Goal: Information Seeking & Learning: Find specific fact

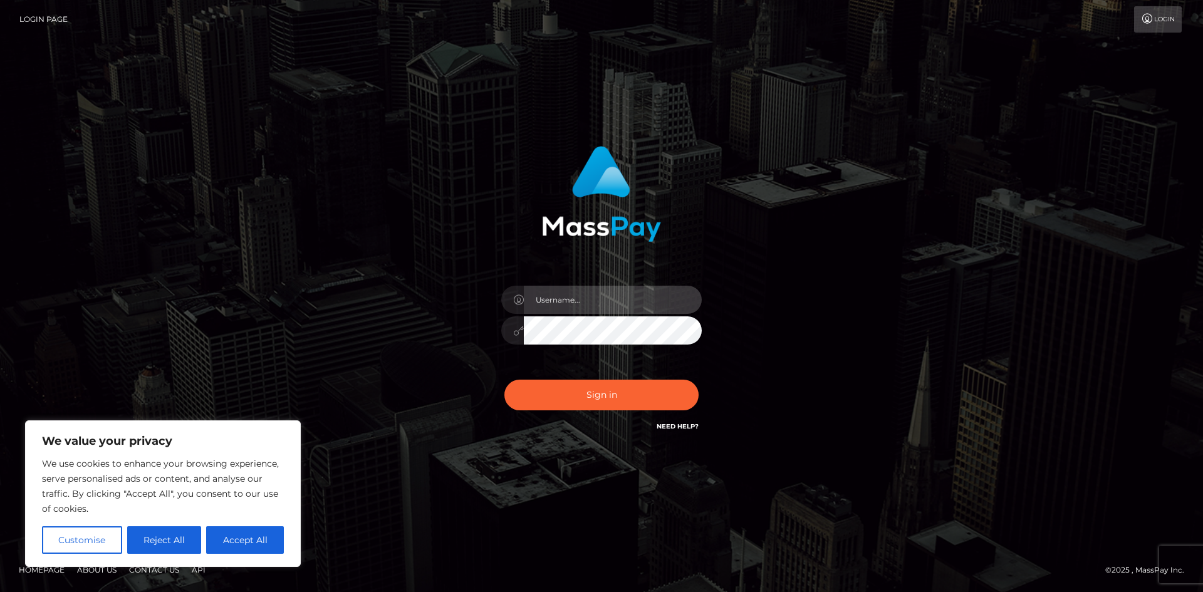
type input "hello.feetfinder"
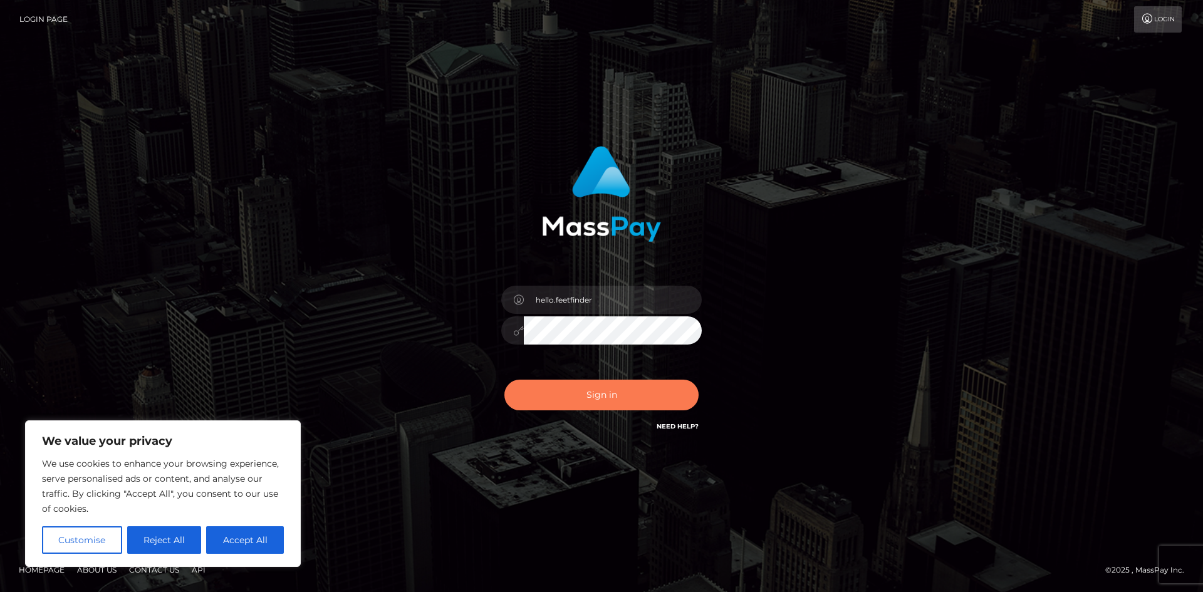
click at [670, 397] on button "Sign in" at bounding box center [601, 395] width 194 height 31
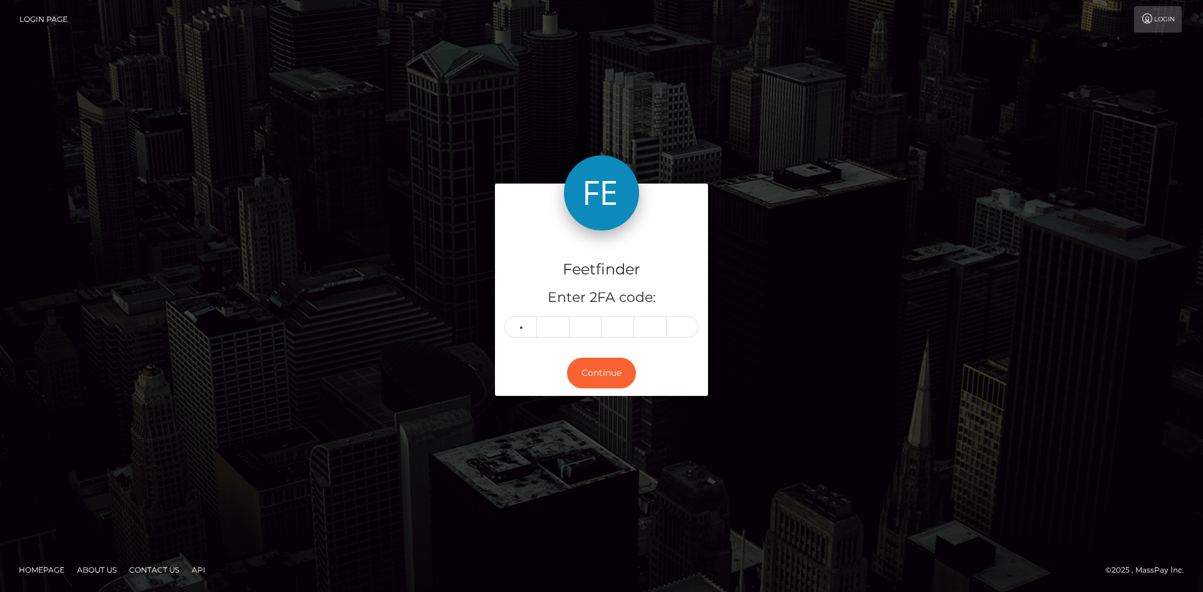
type input "4"
type input "7"
type input "3"
type input "7"
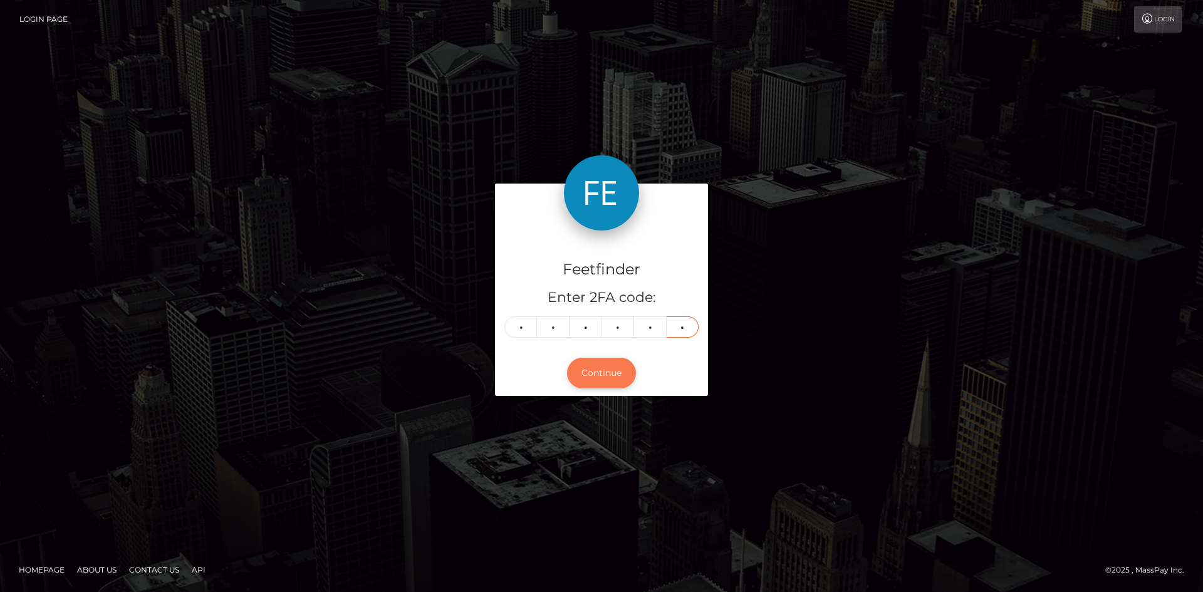
type input "3"
click at [602, 374] on button "Continue" at bounding box center [601, 373] width 69 height 31
click at [600, 375] on button "Continue" at bounding box center [601, 373] width 69 height 31
click at [600, 376] on button "Continue" at bounding box center [601, 373] width 69 height 31
click at [608, 379] on button "Continue" at bounding box center [601, 373] width 69 height 31
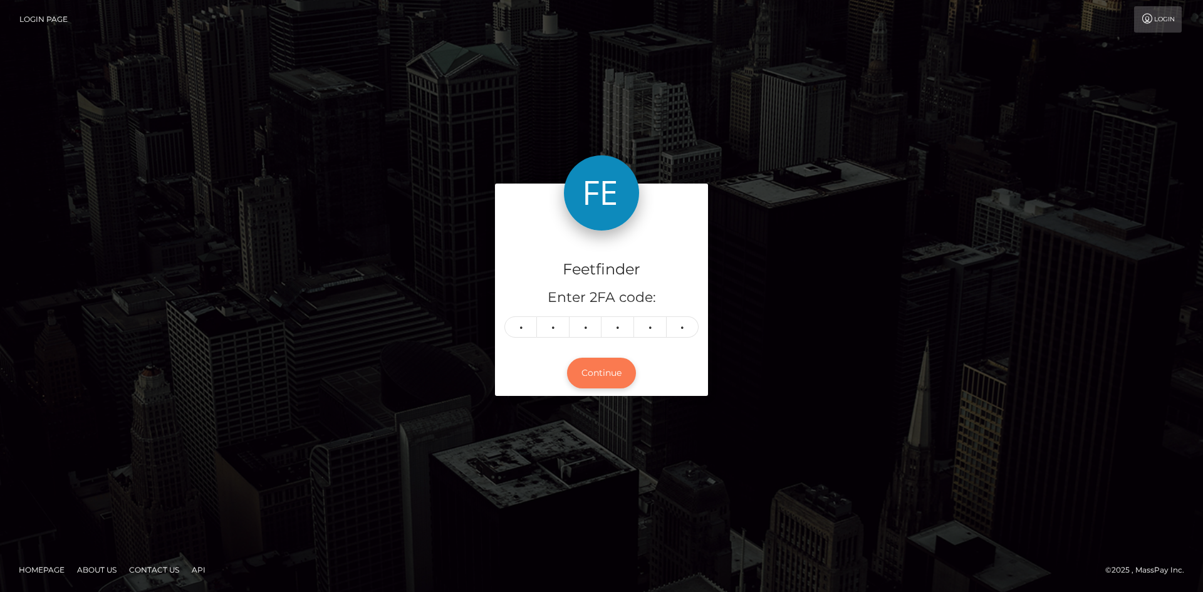
click at [615, 379] on button "Continue" at bounding box center [601, 373] width 69 height 31
click at [567, 358] on button "Continue" at bounding box center [601, 373] width 69 height 31
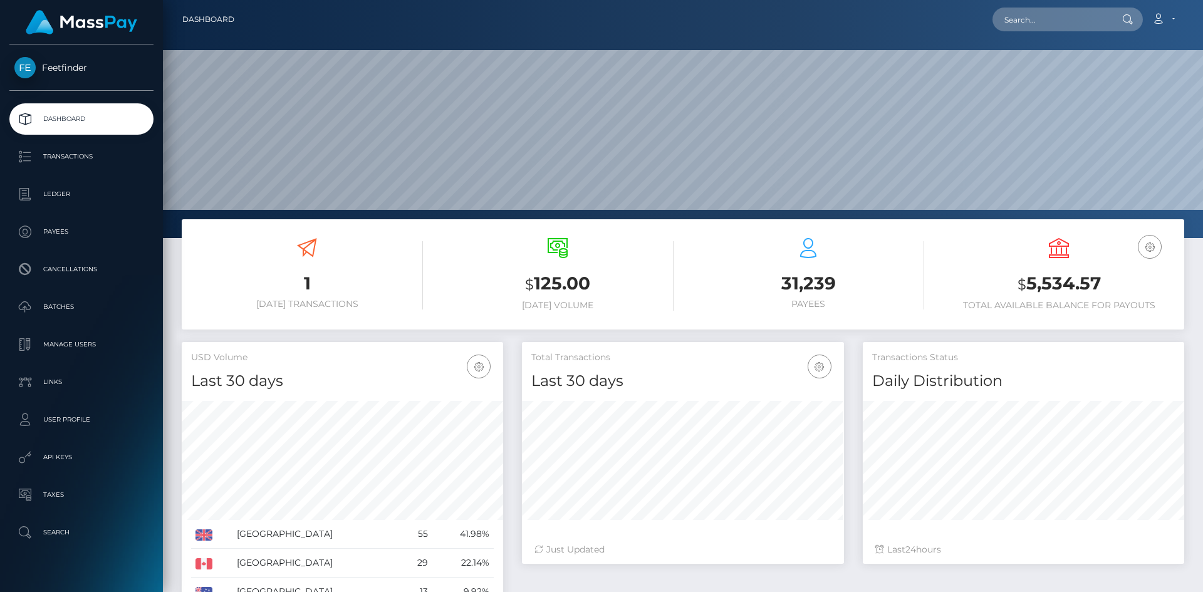
scroll to position [222, 322]
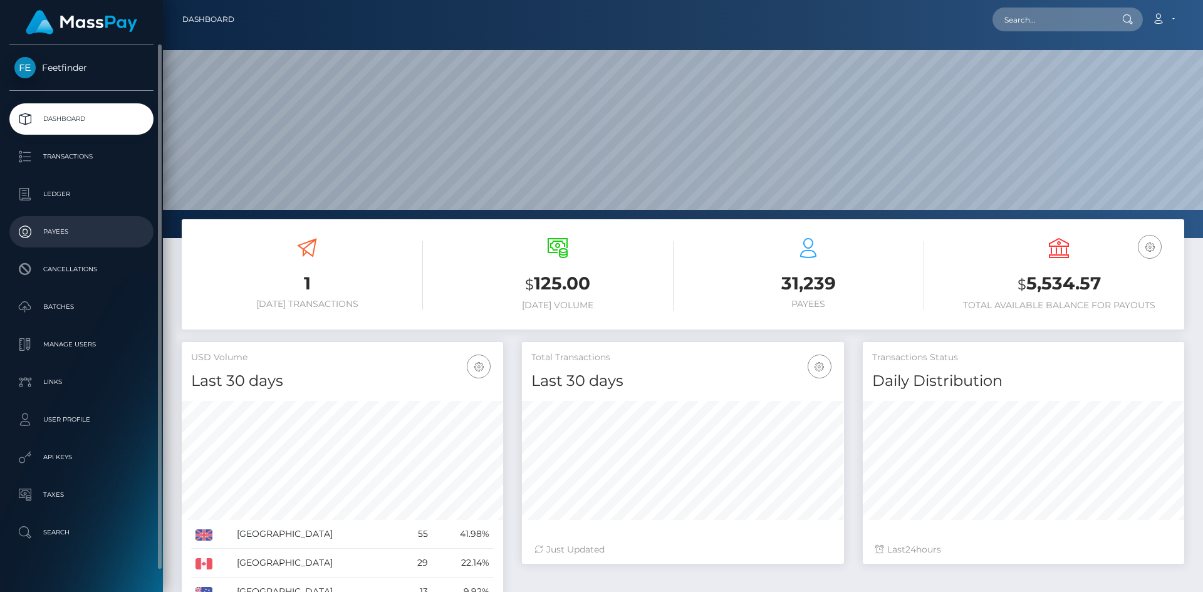
click at [72, 234] on p "Payees" at bounding box center [81, 231] width 134 height 19
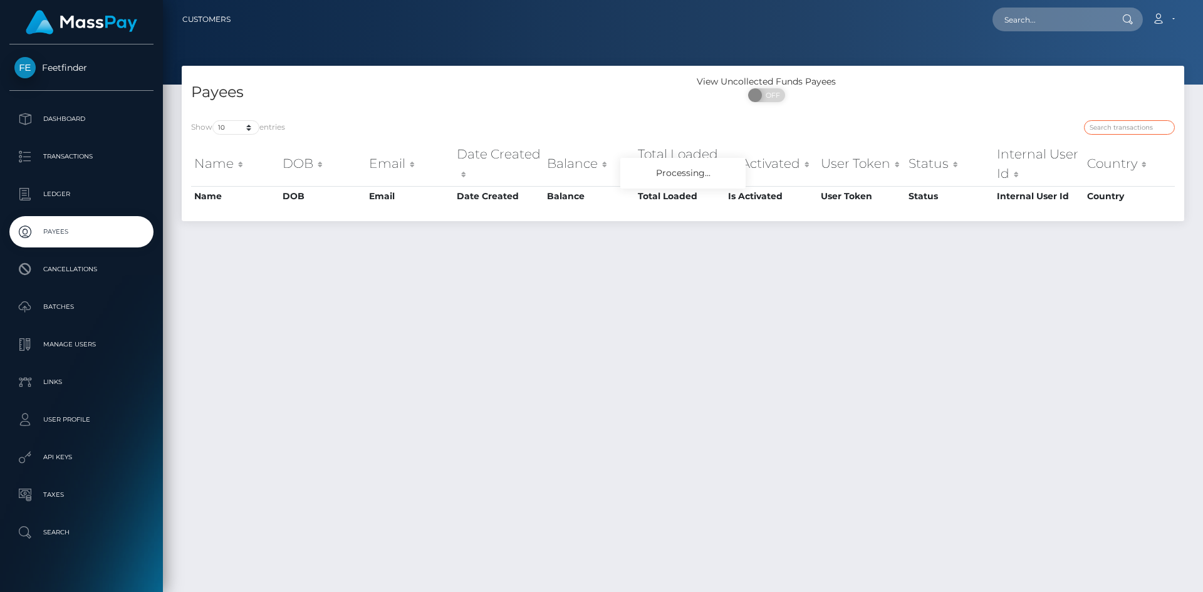
click at [1137, 128] on input "search" at bounding box center [1129, 127] width 91 height 14
paste input "8348fc5e-7472-11f0-9703-0266f44cc279"
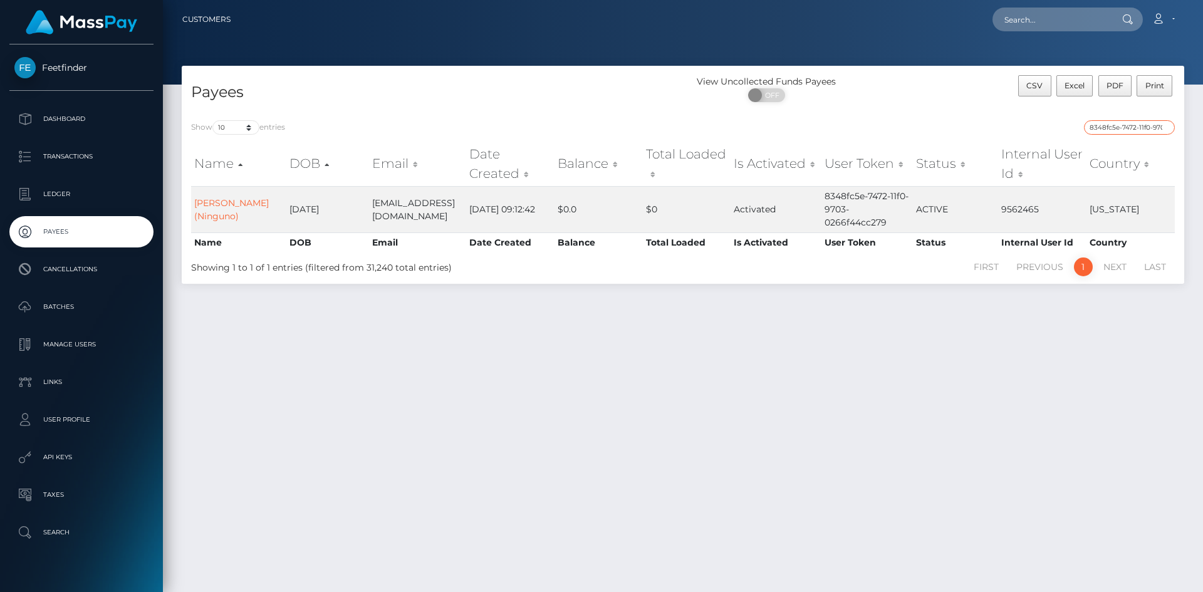
click at [1152, 123] on input "8348fc5e-7472-11f0-9703-0266f44cc279" at bounding box center [1129, 127] width 91 height 14
paste input "92406e87-8b22-11f0-bd85-0694aced620b"
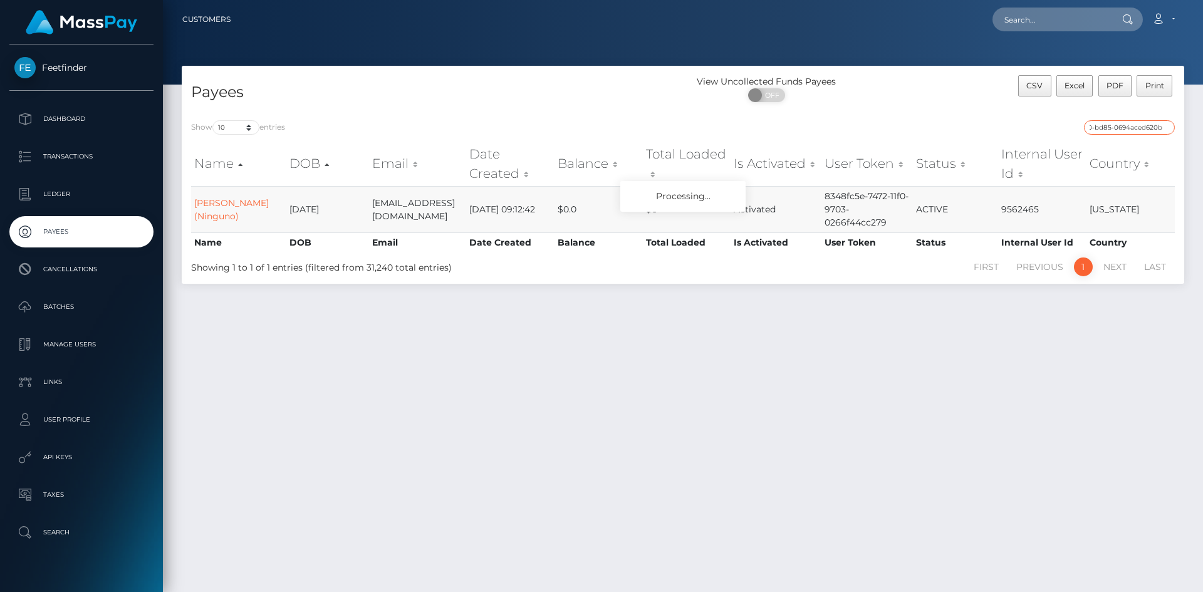
type input "92406e87-8b22-11f0-bd85-0694aced620b"
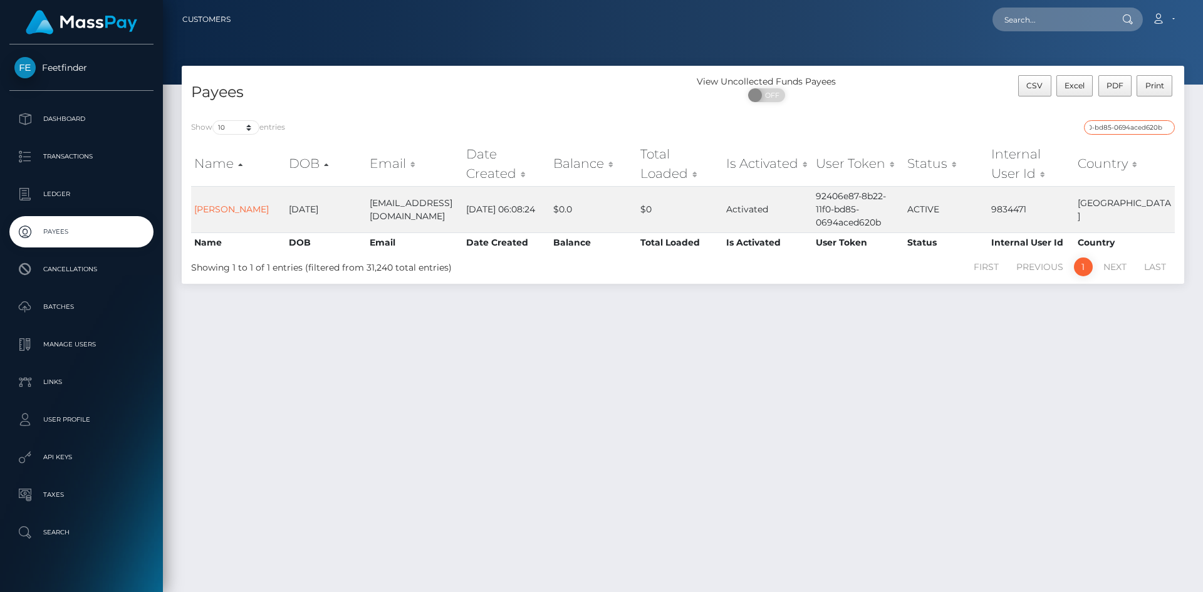
scroll to position [0, 0]
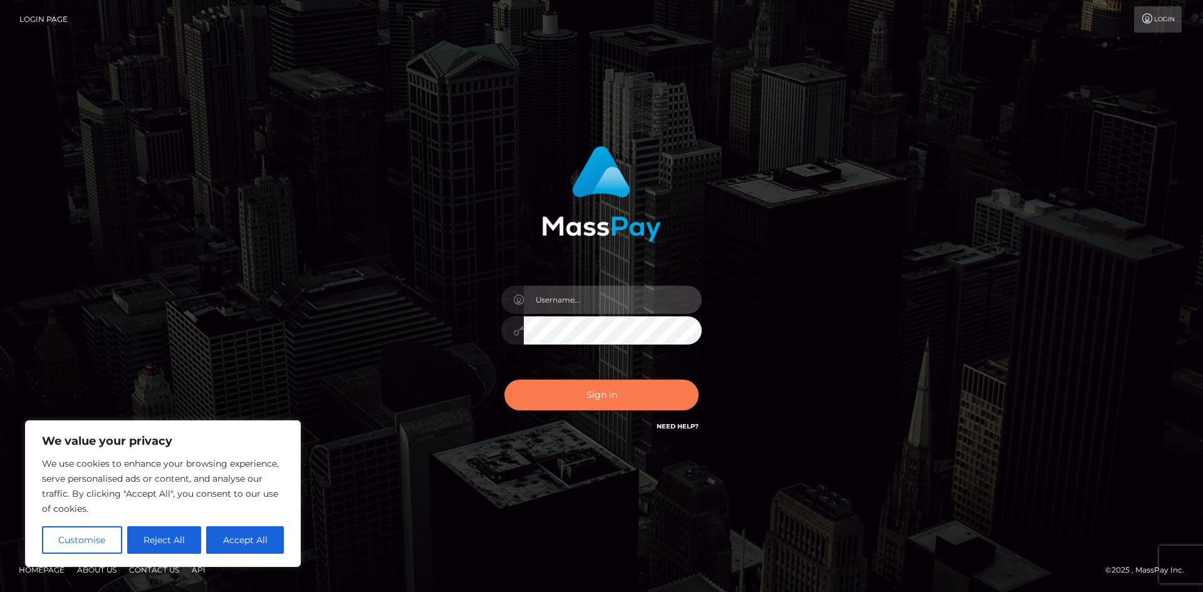
type input "hello.feetfinder"
click at [578, 407] on button "Sign in" at bounding box center [601, 395] width 194 height 31
click at [591, 404] on button "Sign in" at bounding box center [601, 395] width 194 height 31
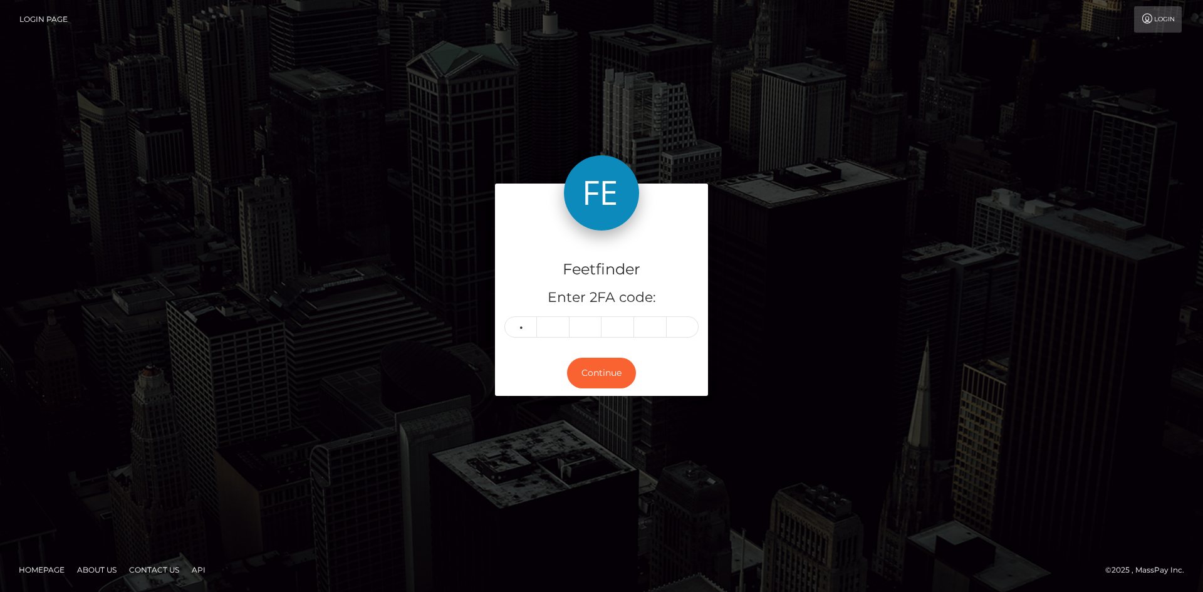
type input "3"
type input "1"
type input "8"
type input "2"
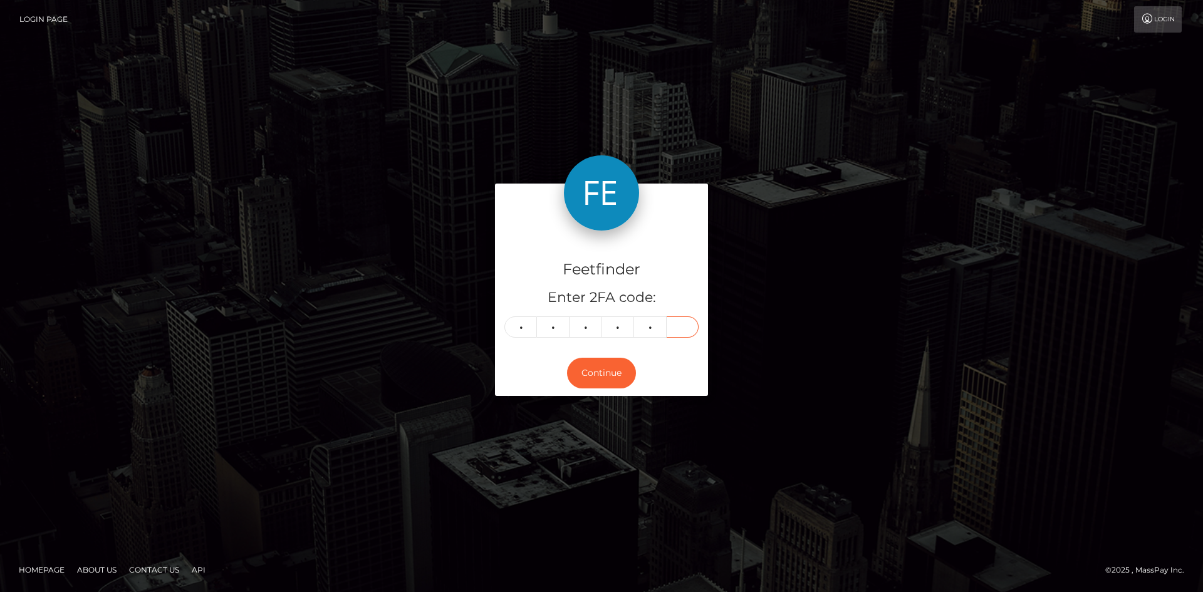
type input "6"
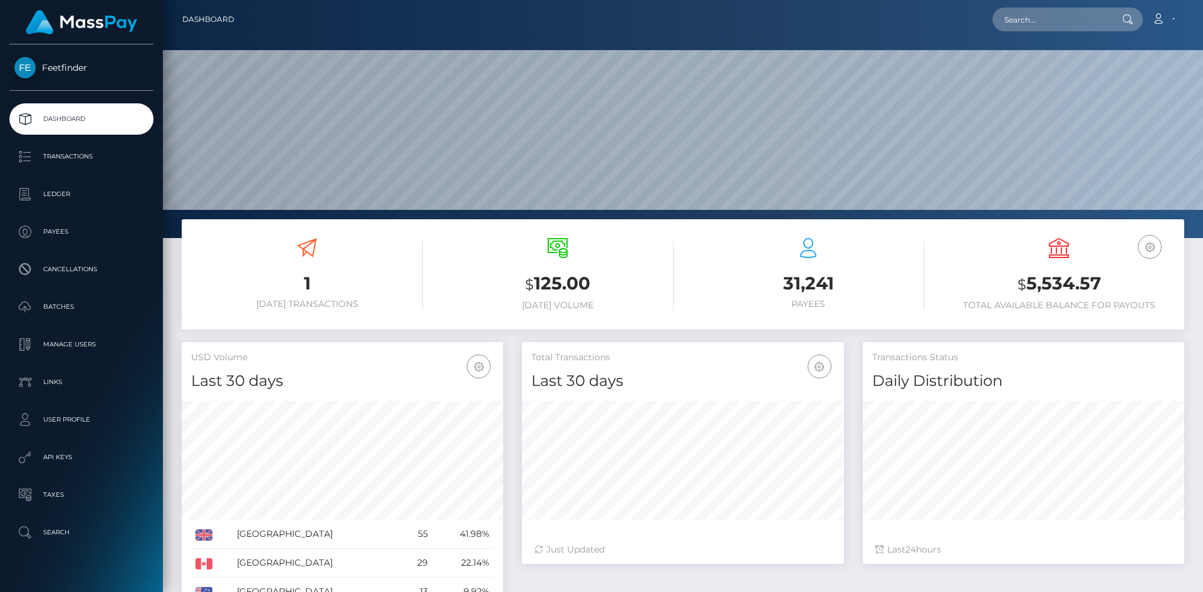
scroll to position [222, 322]
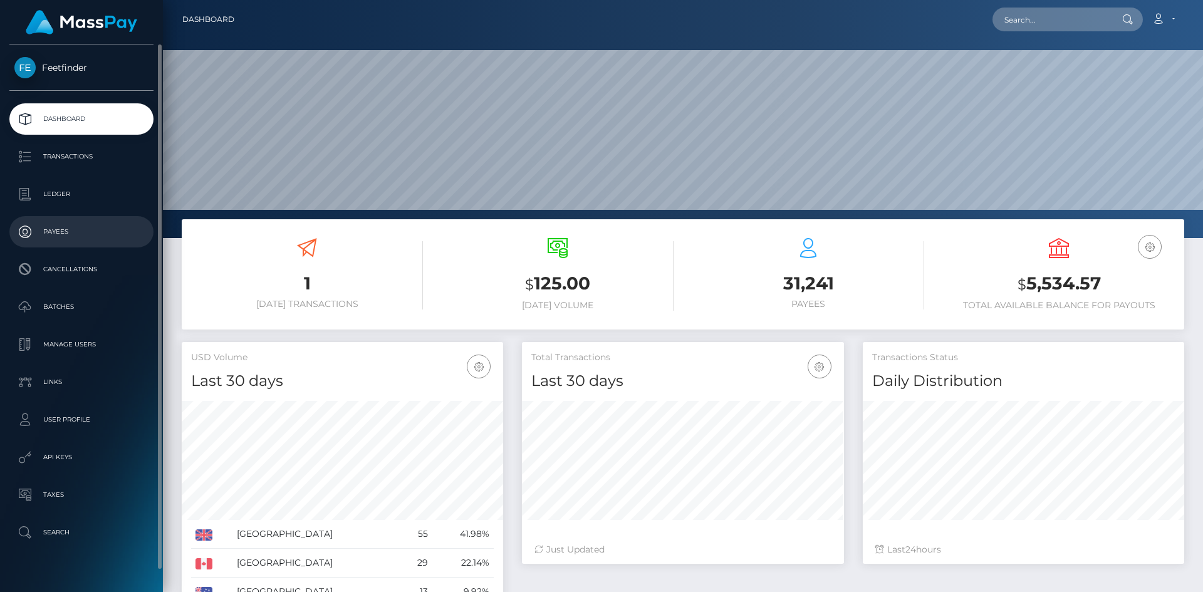
click at [60, 226] on p "Payees" at bounding box center [81, 231] width 134 height 19
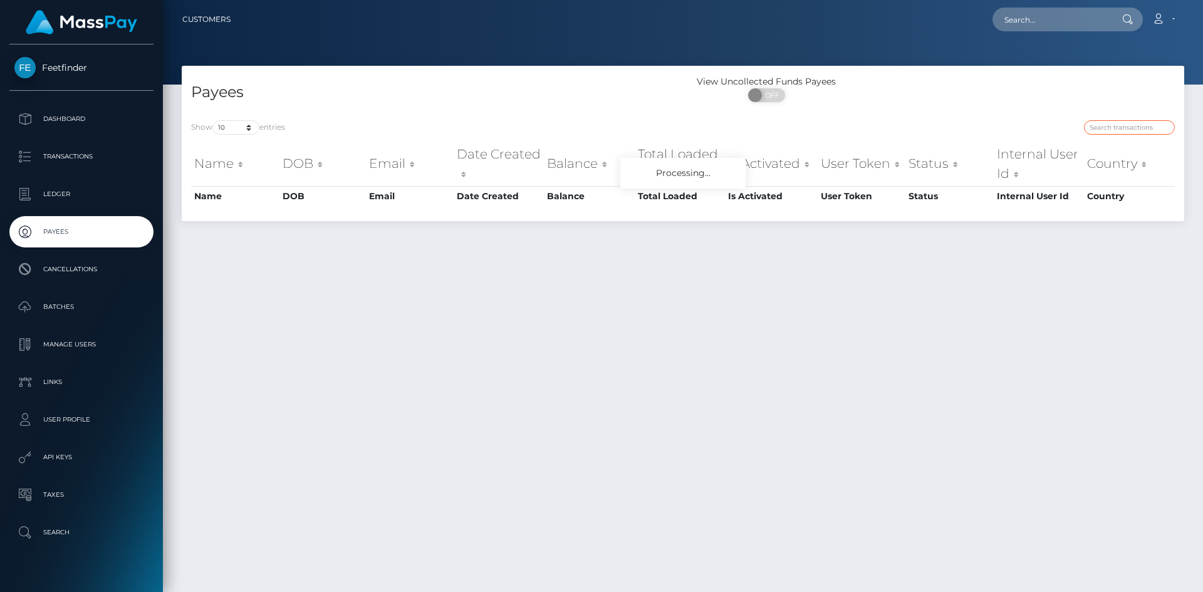
click at [1134, 125] on input "search" at bounding box center [1129, 127] width 91 height 14
paste input "98b55a62-8f21-11f0-bd85-0694aced620b"
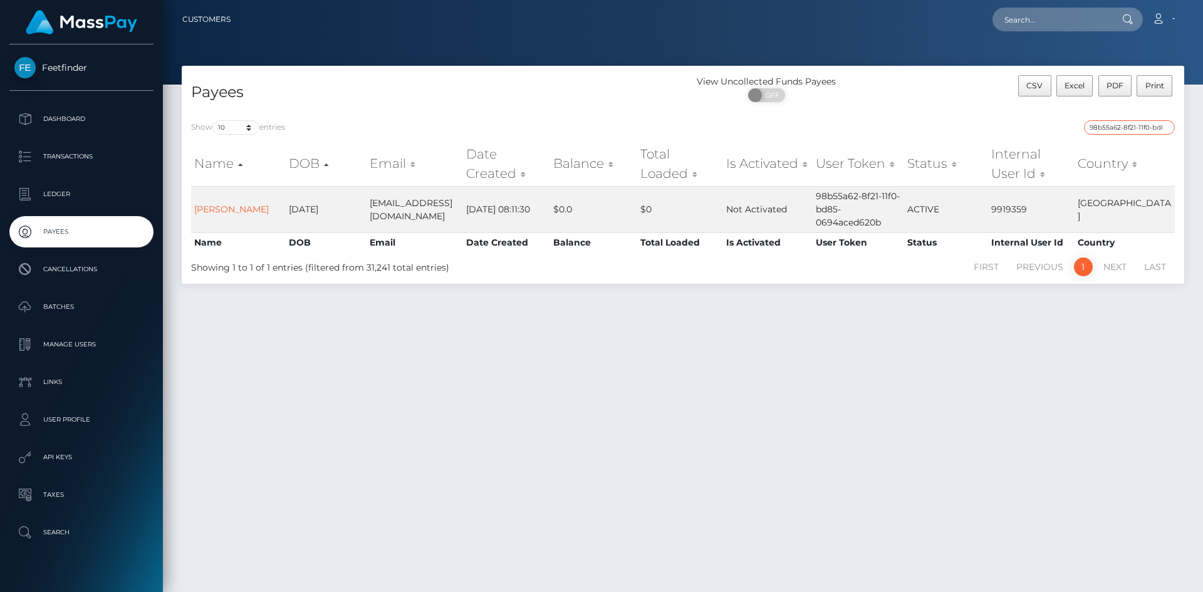
click at [1145, 132] on input "98b55a62-8f21-11f0-bd85-0694aced620b" at bounding box center [1129, 127] width 91 height 14
click at [1146, 132] on input "98b55a62-8f21-11f0-bd85-0694aced620b" at bounding box center [1129, 127] width 91 height 14
paste input "f5d42236-72e1-11f0-87f1-0266f44cc279"
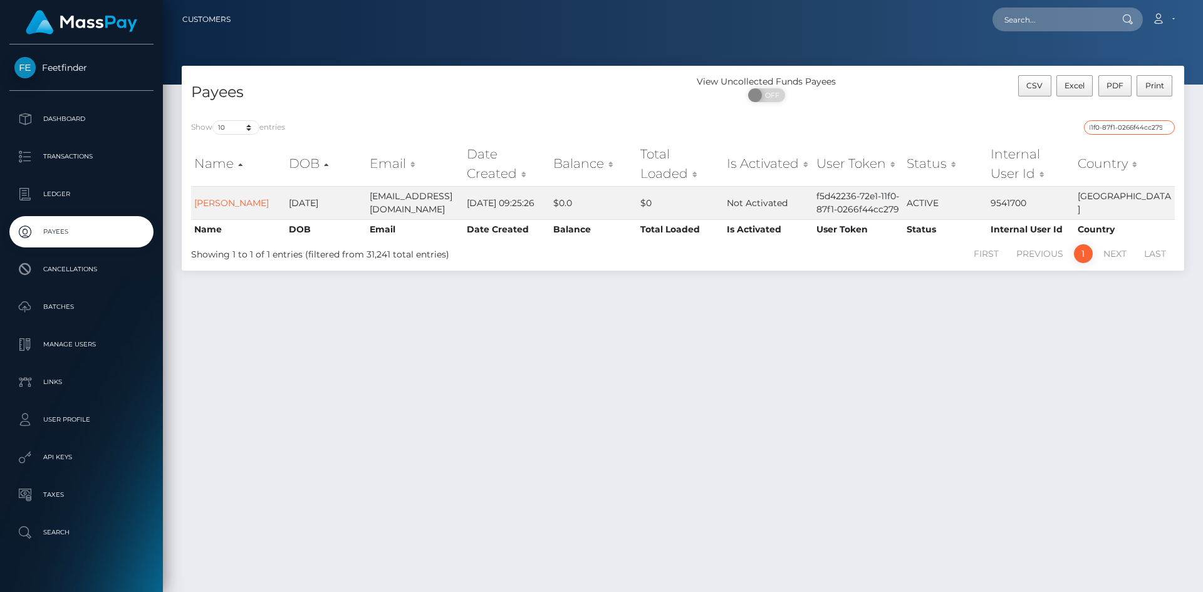
type input "f5d42236-72e1-11f0-87f1-0266f44cc279"
click at [1157, 125] on input "f5d42236-72e1-11f0-87f1-0266f44cc279" at bounding box center [1129, 127] width 91 height 14
click at [1157, 124] on input "f5d42236-72e1-11f0-87f1-0266f44cc279" at bounding box center [1129, 127] width 91 height 14
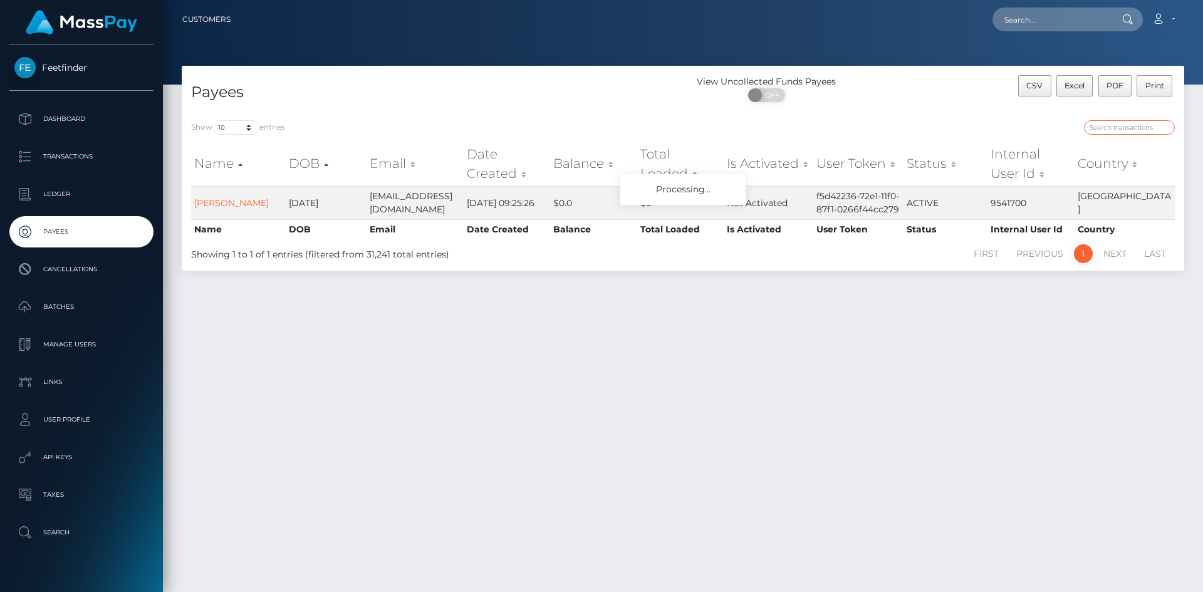
paste input "fe5ed080-8d48-11f0-bd85-0694aced620b"
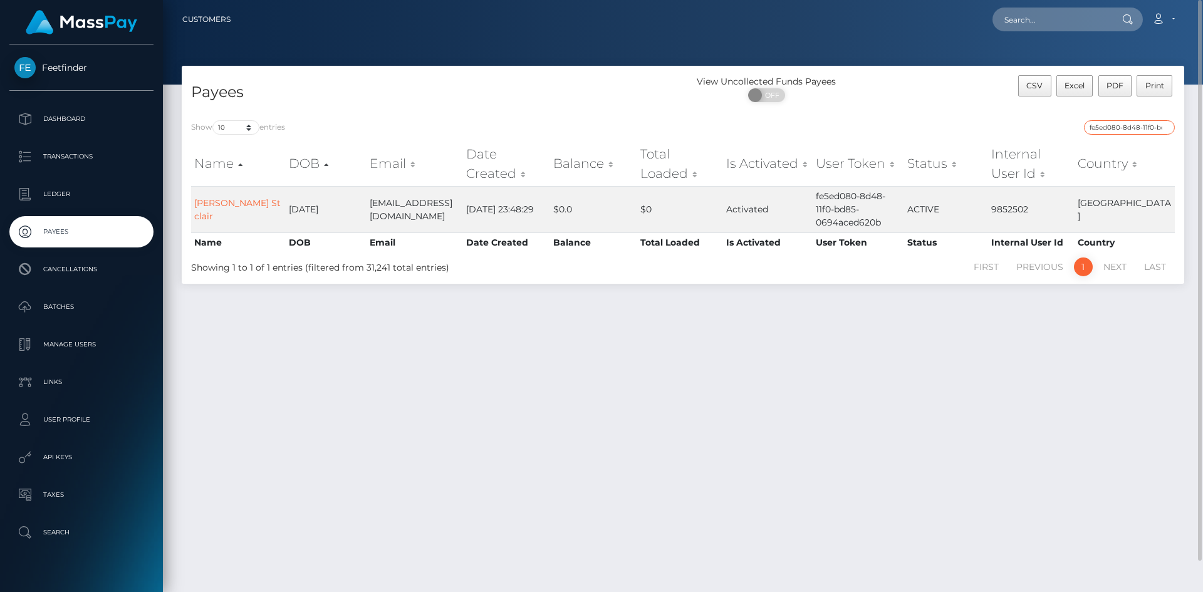
click at [1138, 125] on input "fe5ed080-8d48-11f0-bd85-0694aced620b" at bounding box center [1129, 127] width 91 height 14
paste input "154c368e-88fb-11f0-8023-0266f44cc279"
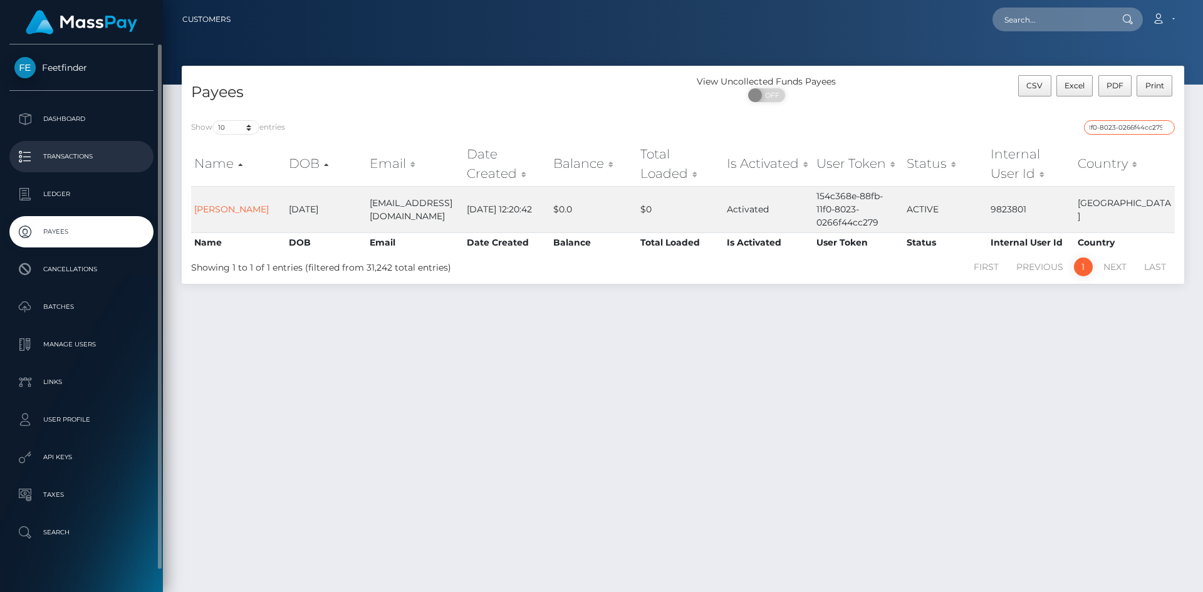
type input "154c368e-88fb-11f0-8023-0266f44cc279"
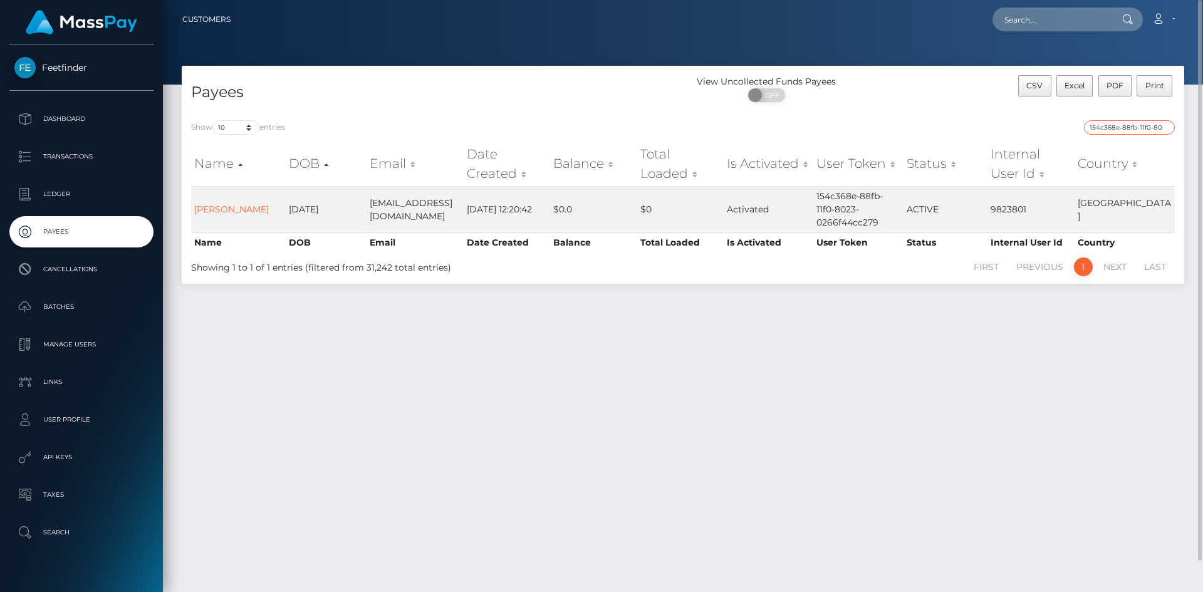
click at [1134, 133] on input "154c368e-88fb-11f0-8023-0266f44cc279" at bounding box center [1129, 127] width 91 height 14
paste input "154c368e-88fb-11f0-8023-0266f44cc279"
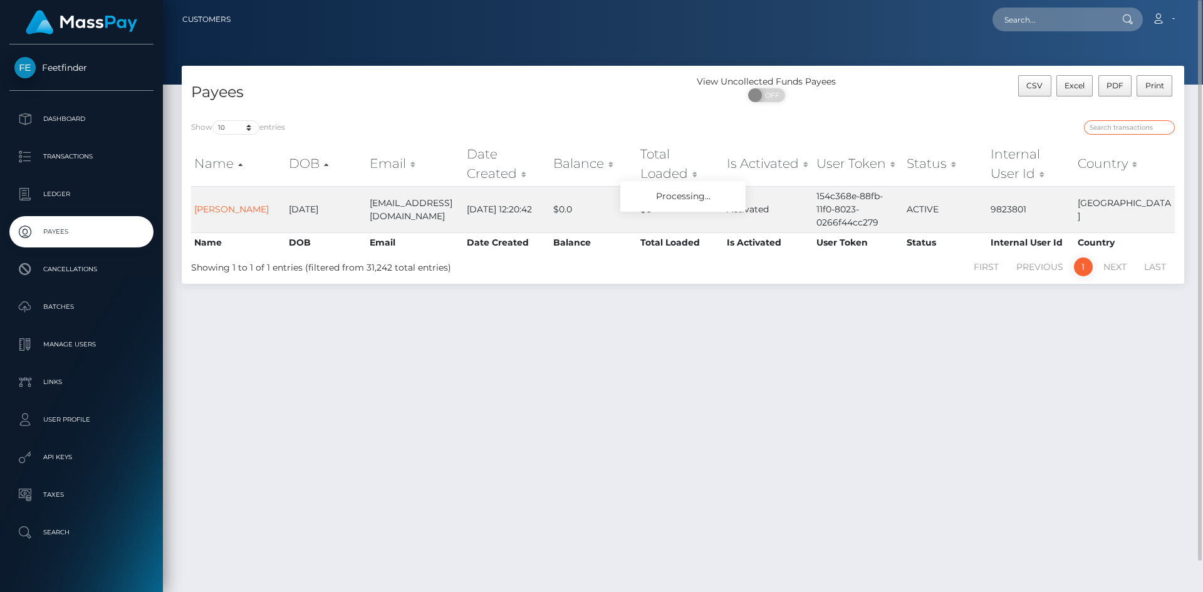
type input "154c368e-88fb-11f0-8023-0266f44cc279"
click at [1147, 123] on input "154c368e-88fb-11f0-8023-0266f44cc279" at bounding box center [1129, 127] width 91 height 14
paste input "3d1d6134-705a-11f0-87f1-0266f44cc279"
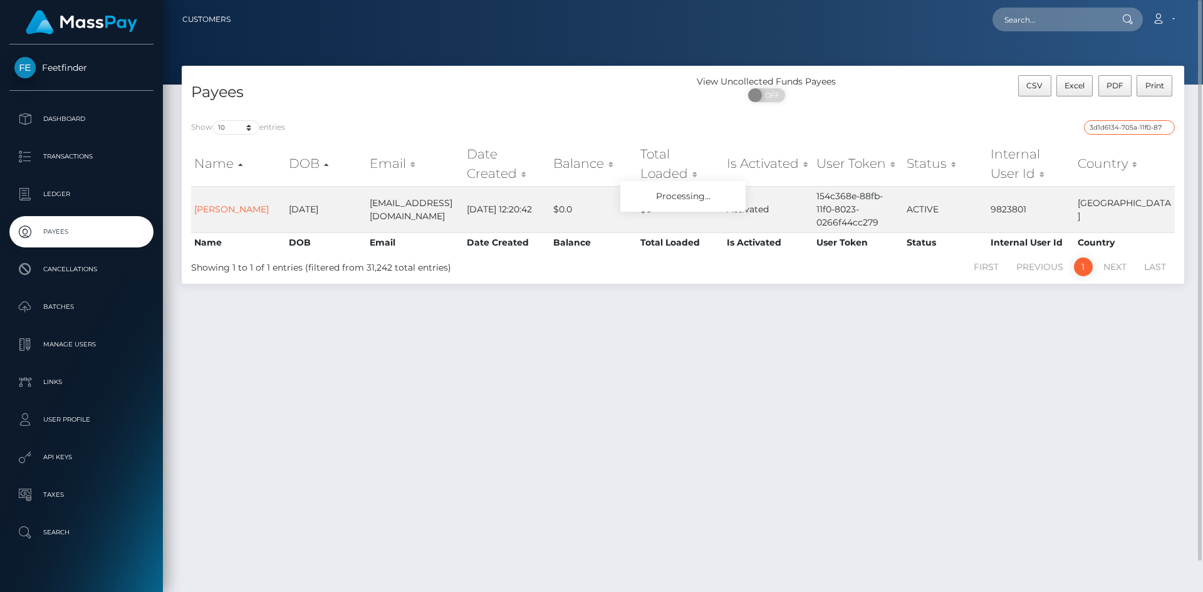
scroll to position [0, 51]
type input "3d1d6134-705a-11f0-87f1-0266f44cc279"
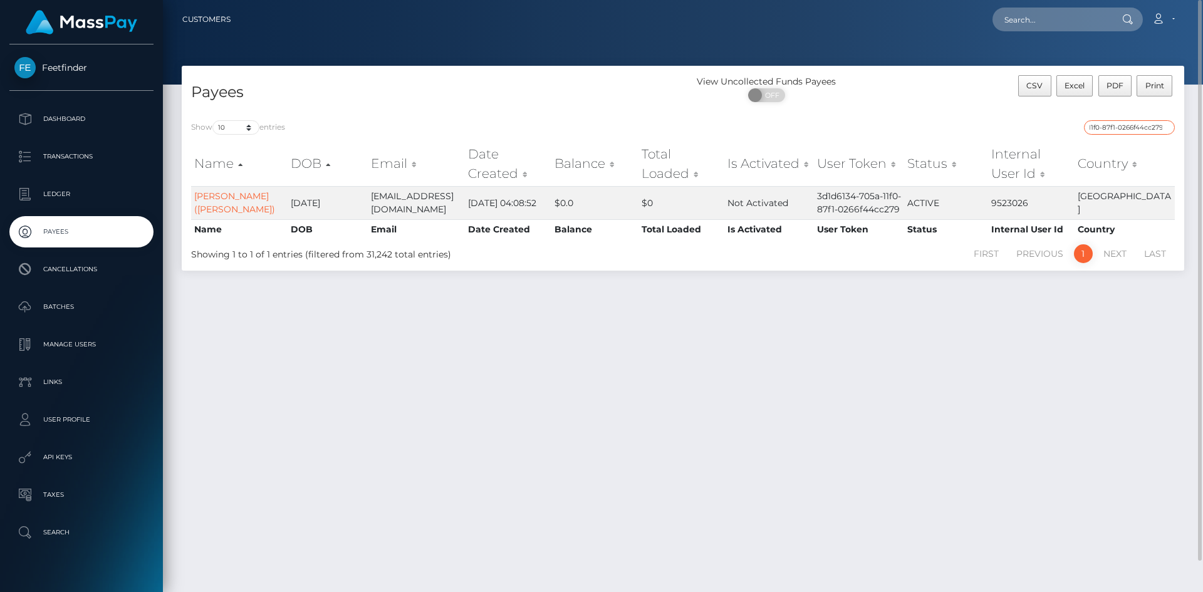
scroll to position [0, 0]
click at [1153, 125] on input "3d1d6134-705a-11f0-87f1-0266f44cc279" at bounding box center [1129, 127] width 91 height 14
paste input "042273c4-574b-11f0-b1fb-02a8c2768cb9"
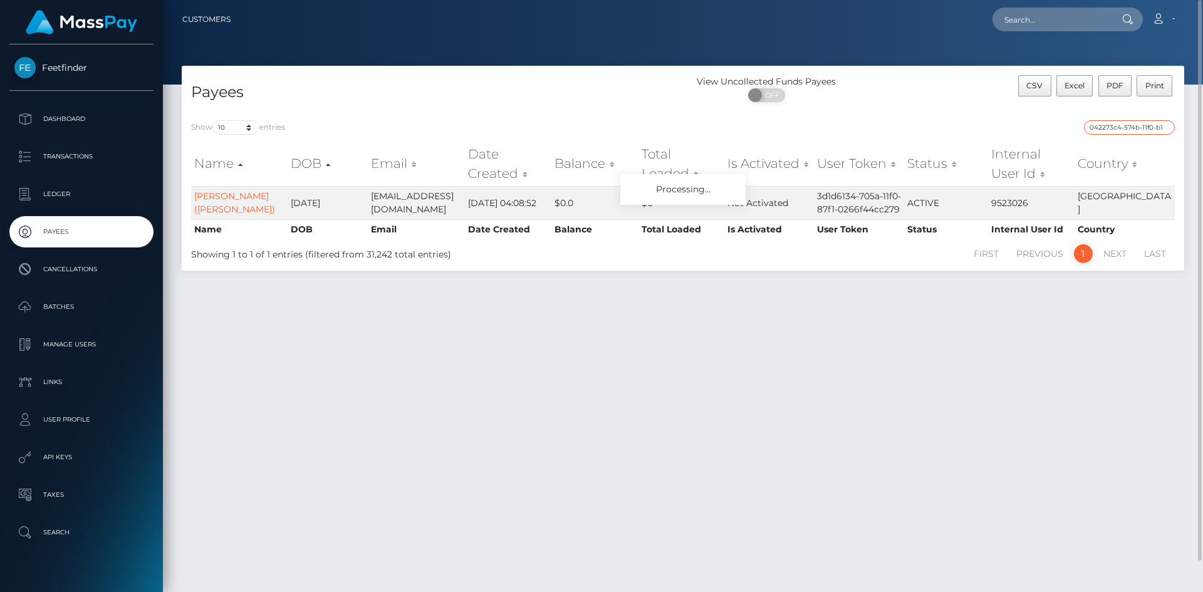
scroll to position [0, 56]
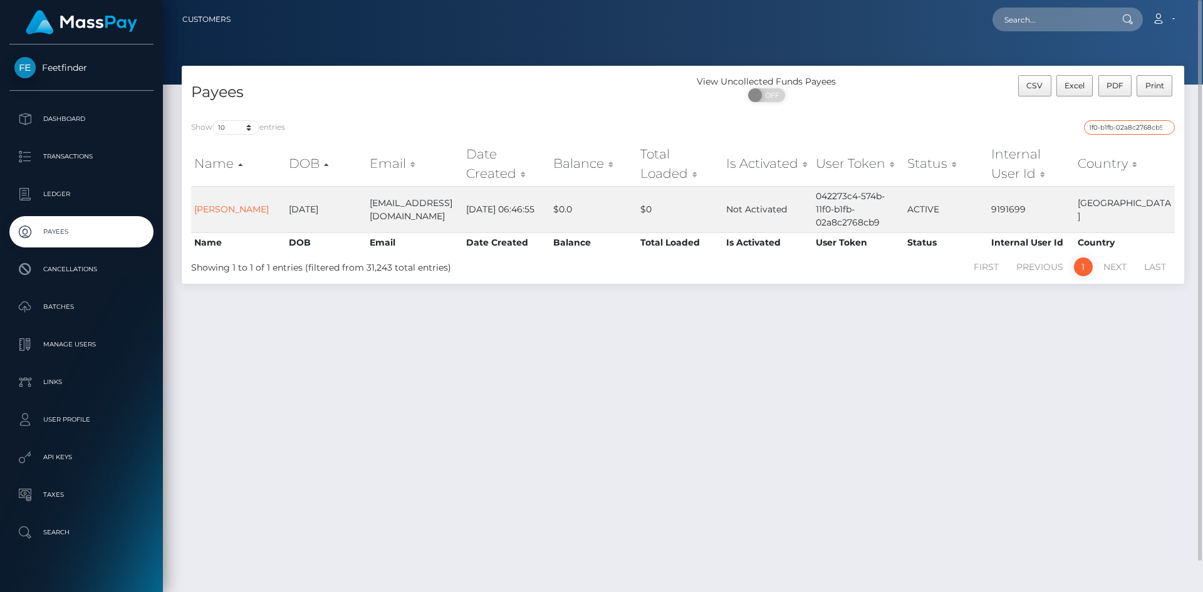
type input "042273c4-574b-11f0-b1fb-02a8c2768cb9"
click at [1114, 118] on div "Show 10 25 50 100 250 entries 042273c4-574b-11f0-b1fb-02a8c2768cb9 Name DOB Ema…" at bounding box center [683, 197] width 1003 height 173
click at [1118, 125] on input "042273c4-574b-11f0-b1fb-02a8c2768cb9" at bounding box center [1129, 127] width 91 height 14
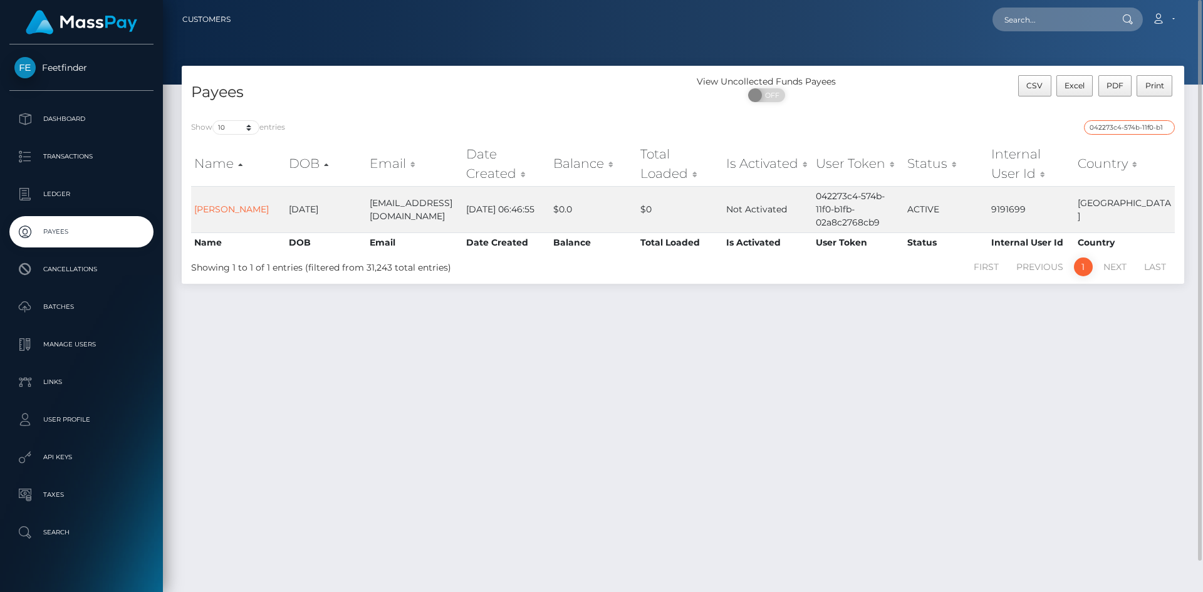
click at [1118, 125] on input "042273c4-574b-11f0-b1fb-02a8c2768cb9" at bounding box center [1129, 127] width 91 height 14
paste input "8e573665-9275-11f0-bd85-0694aced620b"
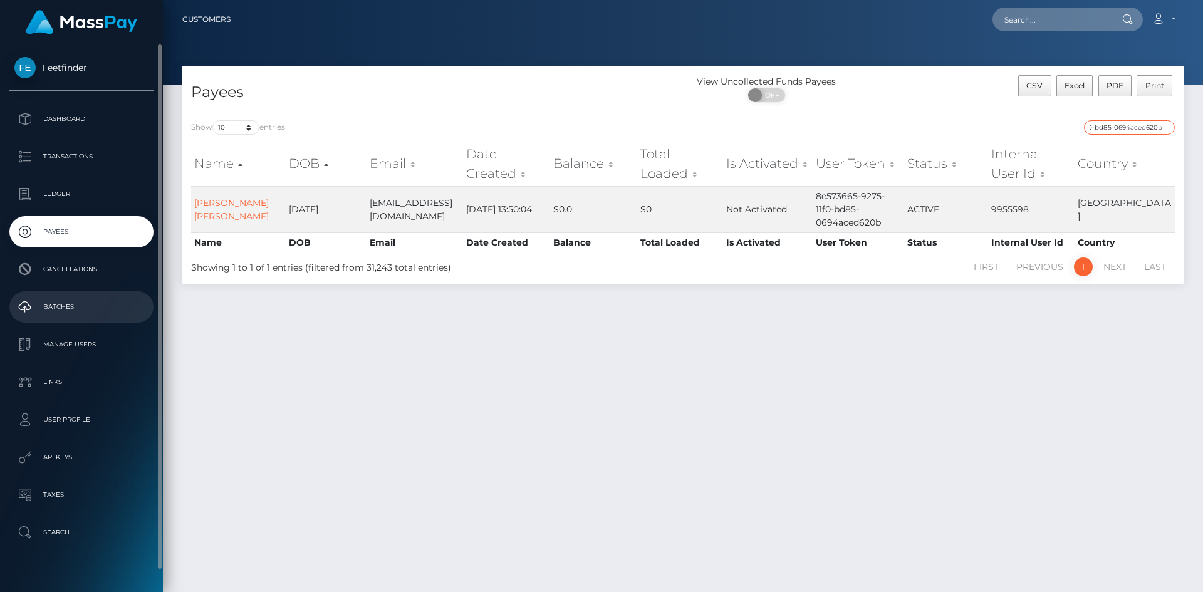
type input "8e573665-9275-11f0-bd85-0694aced620b"
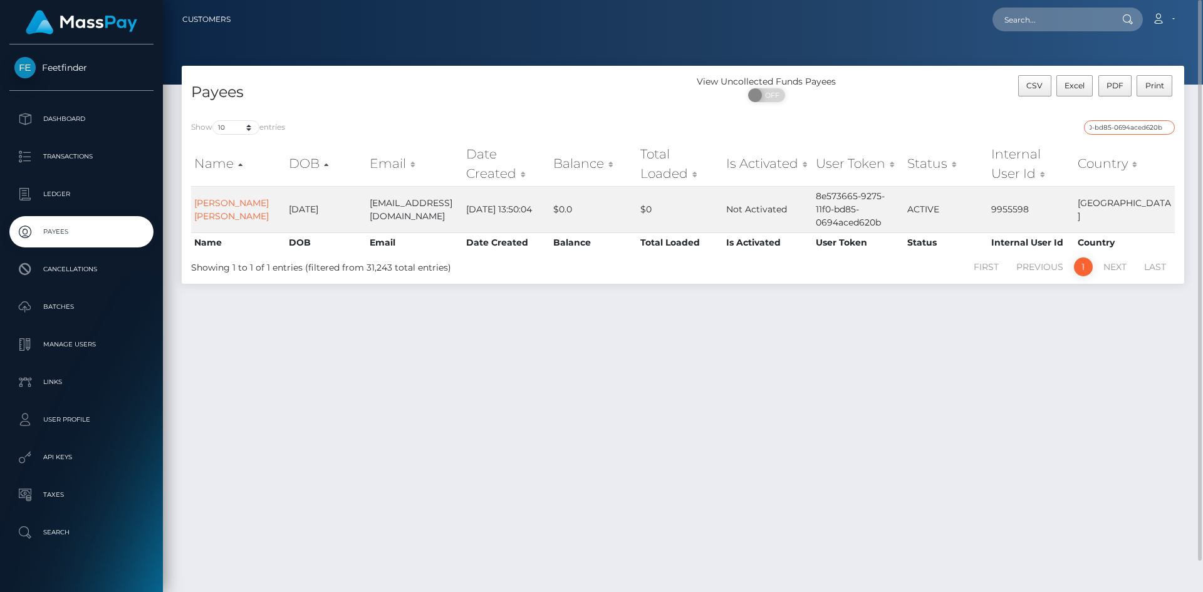
scroll to position [0, 0]
click at [1148, 130] on input "8e573665-9275-11f0-bd85-0694aced620b" at bounding box center [1129, 127] width 91 height 14
click at [1149, 128] on input "8e573665-9275-11f0-bd85-0694aced620b" at bounding box center [1129, 127] width 91 height 14
paste input "209723f0-9153-11f0-bd85-0694aced620b"
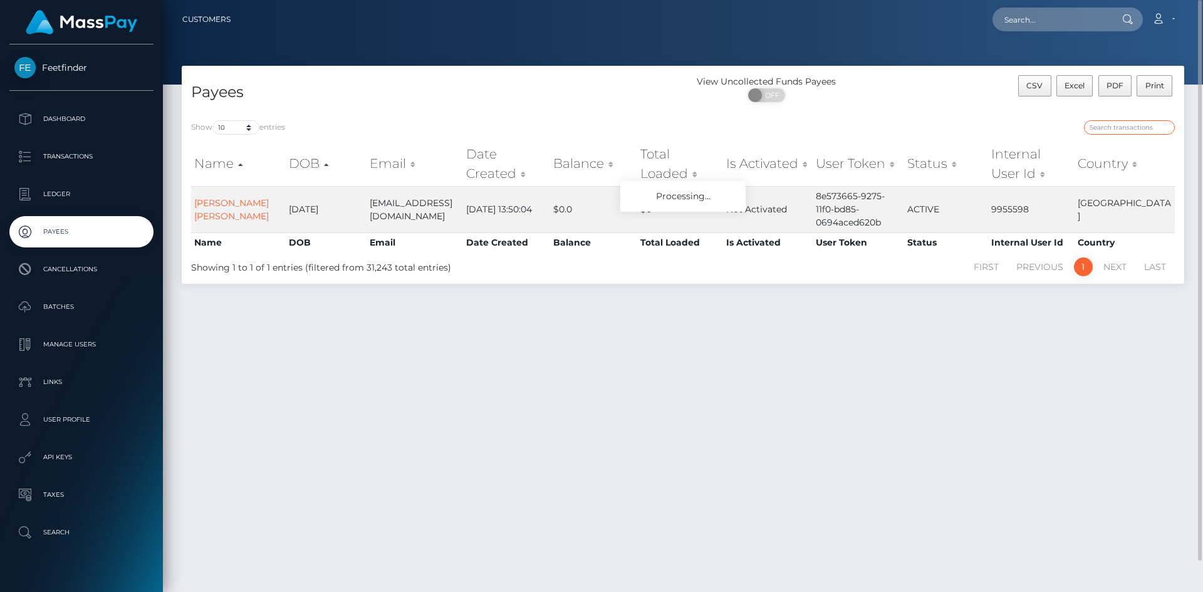
type input "209723f0-9153-11f0-bd85-0694aced620b"
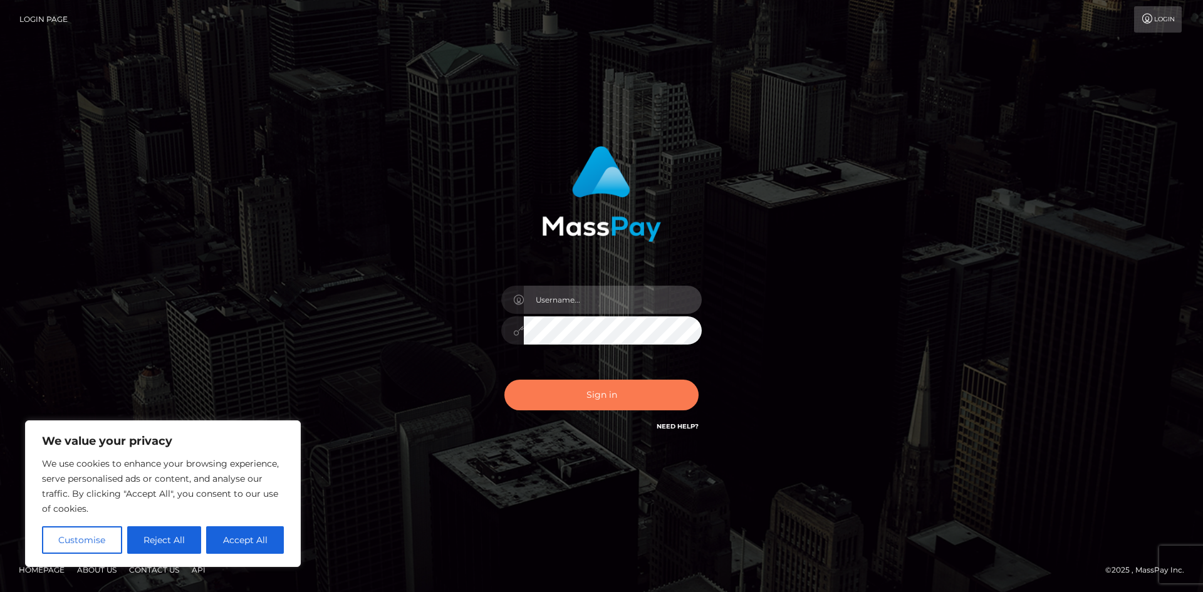
type input "hello.feetfinder"
click at [610, 387] on button "Sign in" at bounding box center [601, 395] width 194 height 31
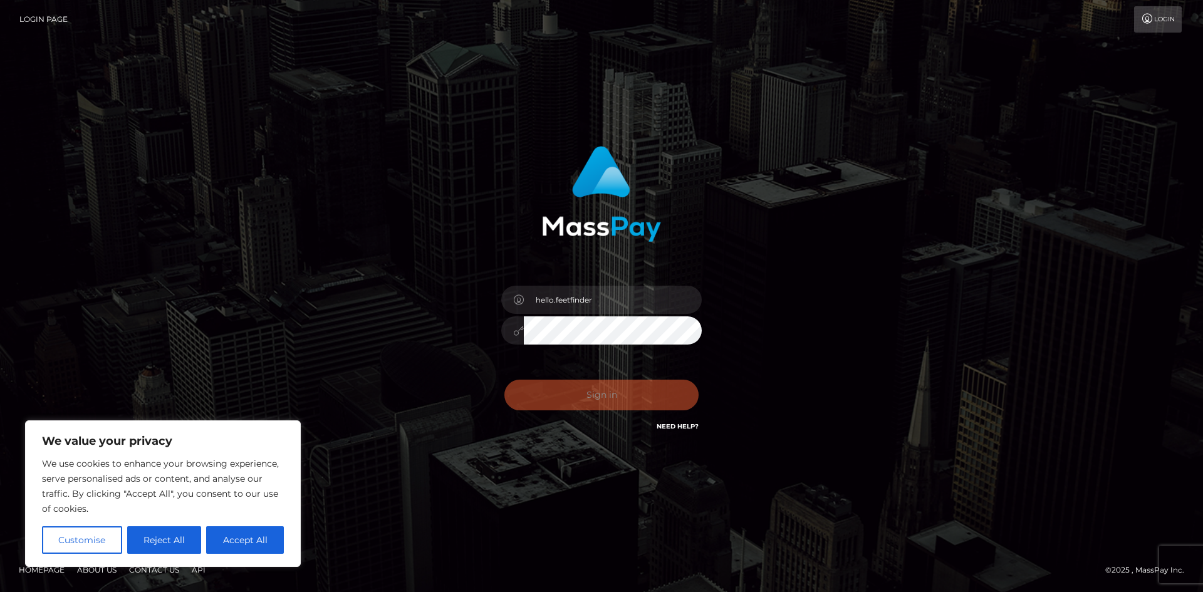
drag, startPoint x: 612, startPoint y: 384, endPoint x: 627, endPoint y: 384, distance: 15.0
click at [615, 384] on div "0cAFcWeA49bMtPdcK1iMQMYDyiYPG7uf0ZIB5byuVf4IFqMS4BOau8syWXflj4wuPO7K3fY-SXLrGYk…" at bounding box center [601, 400] width 219 height 56
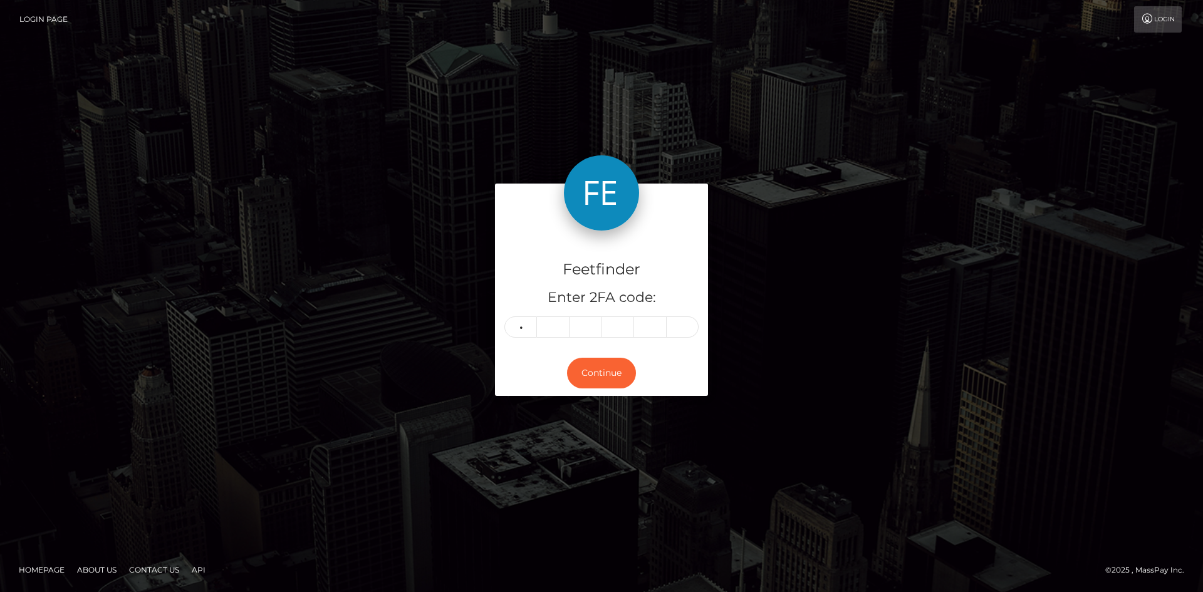
type input "0"
type input "5"
type input "8"
type input "3"
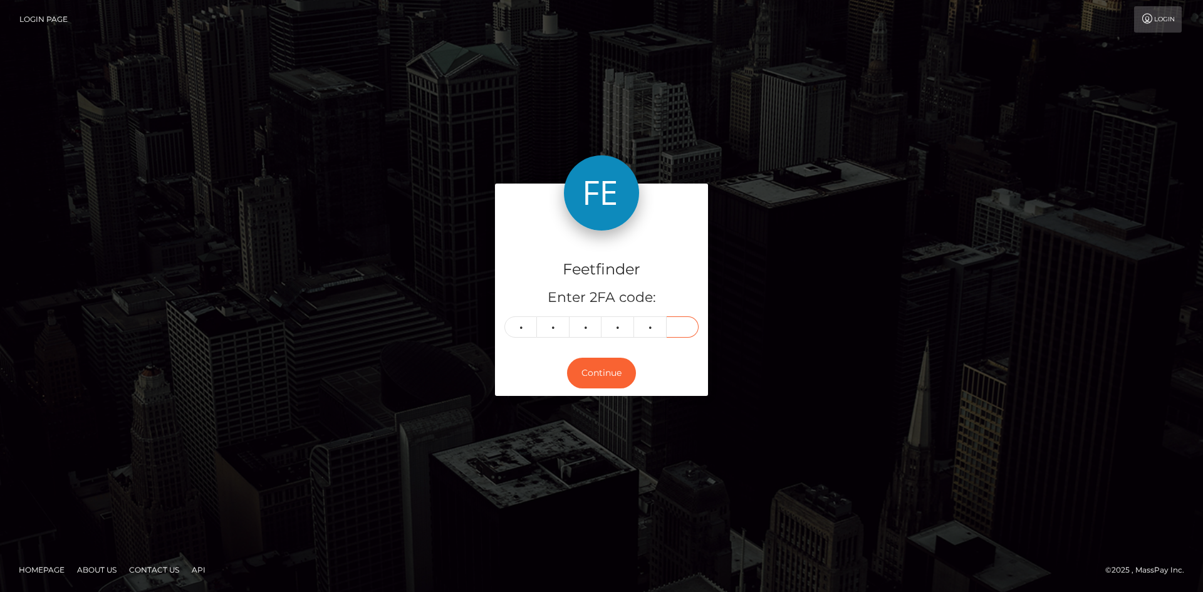
type input "8"
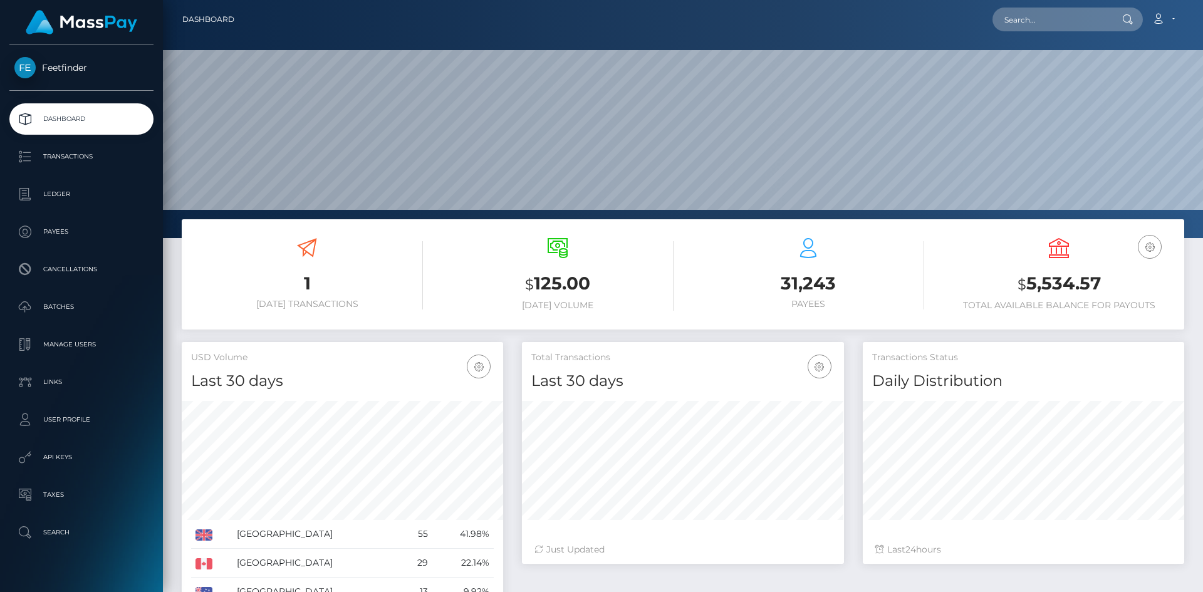
scroll to position [222, 322]
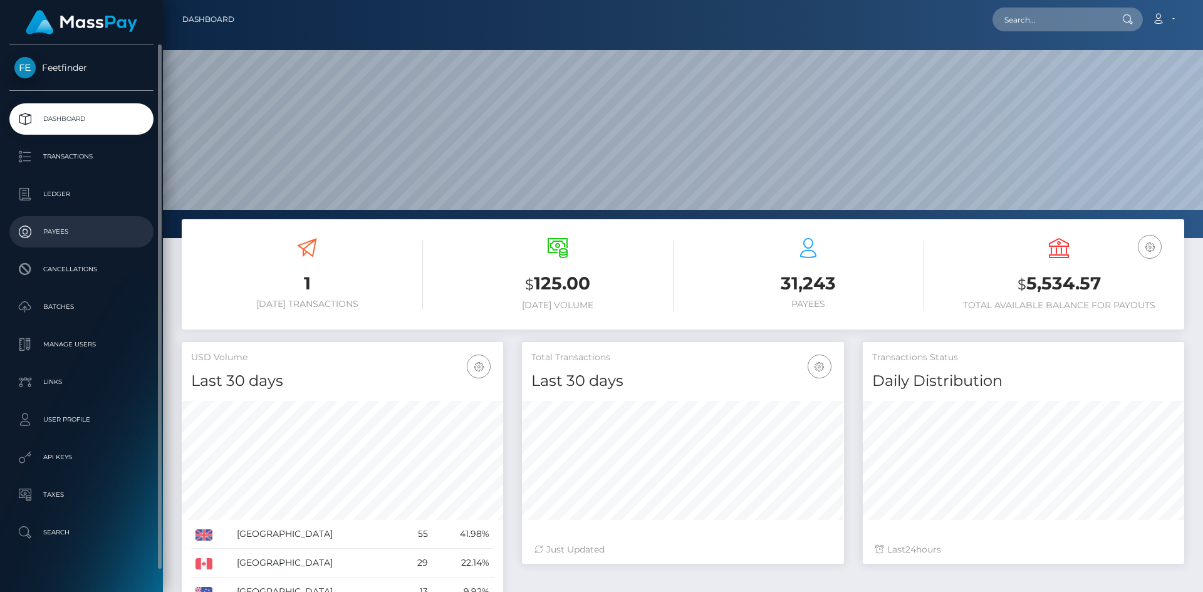
click at [79, 228] on p "Payees" at bounding box center [81, 231] width 134 height 19
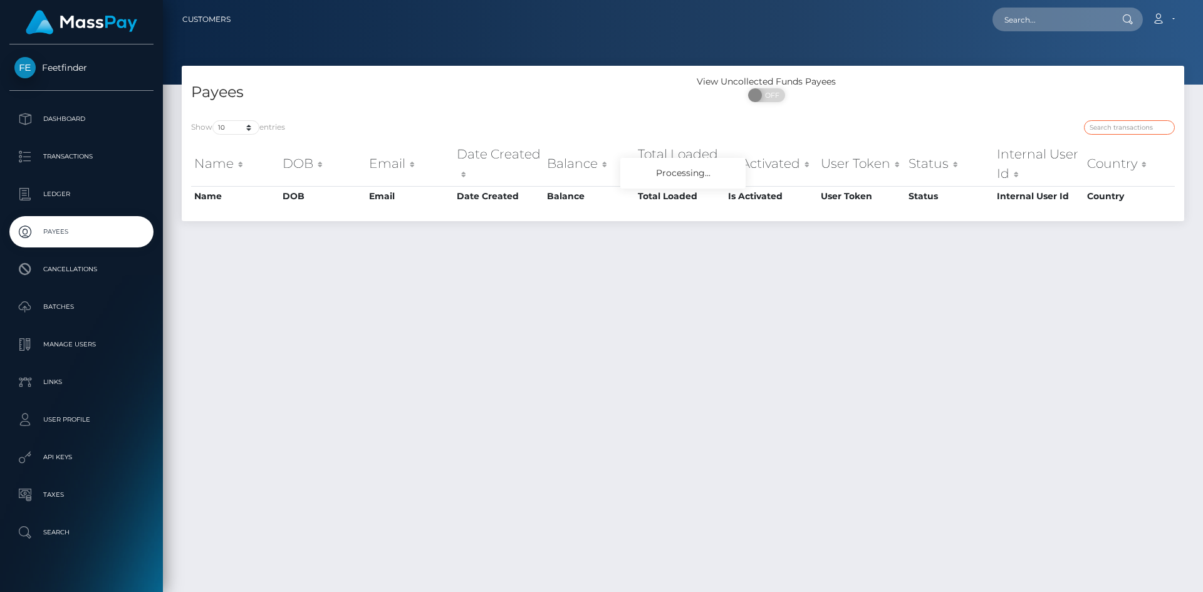
click at [1153, 124] on input "search" at bounding box center [1129, 127] width 91 height 14
paste input "209723f0-9153-11f0-bd85-0694aced620b"
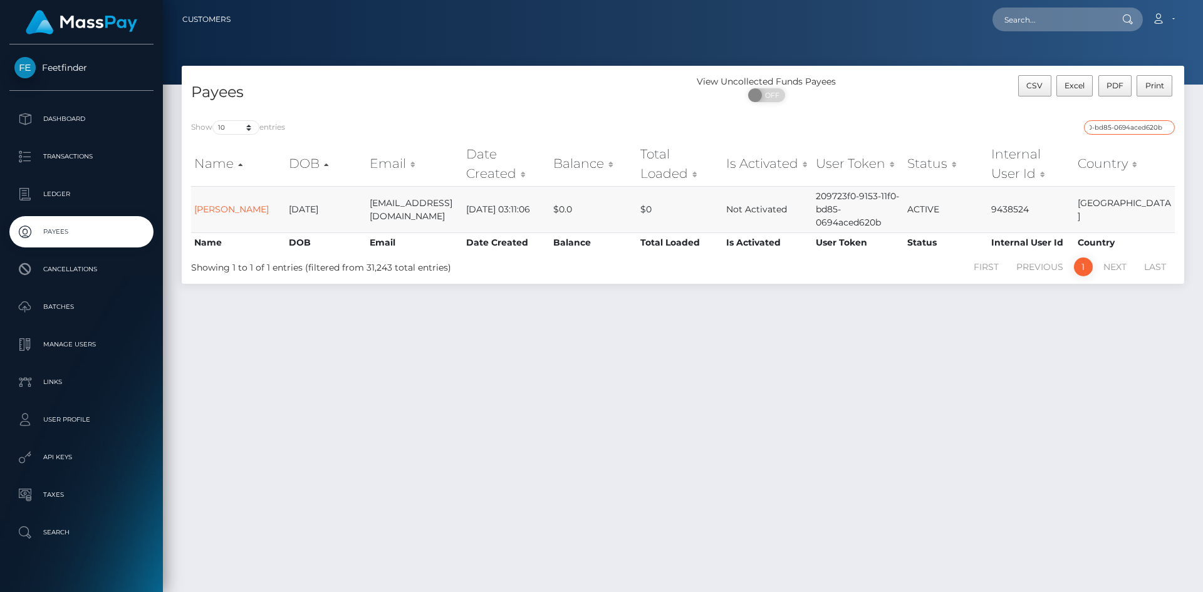
type input "209723f0-9153-11f0-bd85-0694aced620b"
click at [1129, 129] on input "209723f0-9153-11f0-bd85-0694aced620b" at bounding box center [1129, 127] width 91 height 14
click at [1129, 128] on input "209723f0-9153-11f0-bd85-0694aced620b" at bounding box center [1129, 127] width 91 height 14
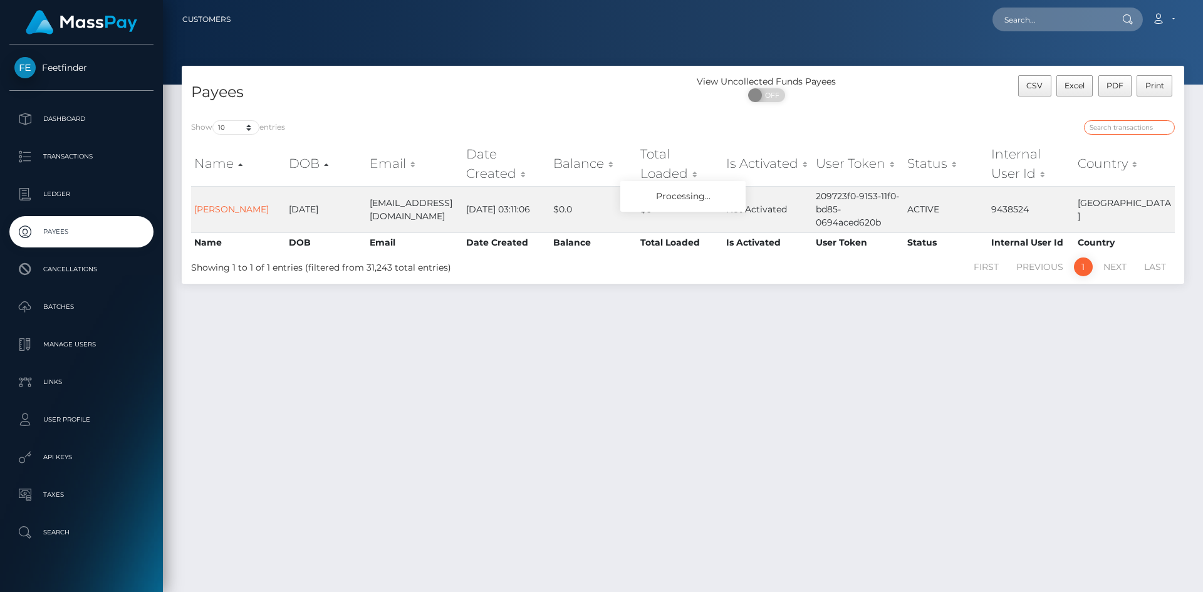
paste input "2834c387-25a9-11f0-8906-06cab49e8a05"
type input "2834c387-25a9-11f0-8906-06cab49e8a05"
click at [1129, 127] on input "2834c387-25a9-11f0-8906-06cab49e8a05" at bounding box center [1129, 127] width 91 height 14
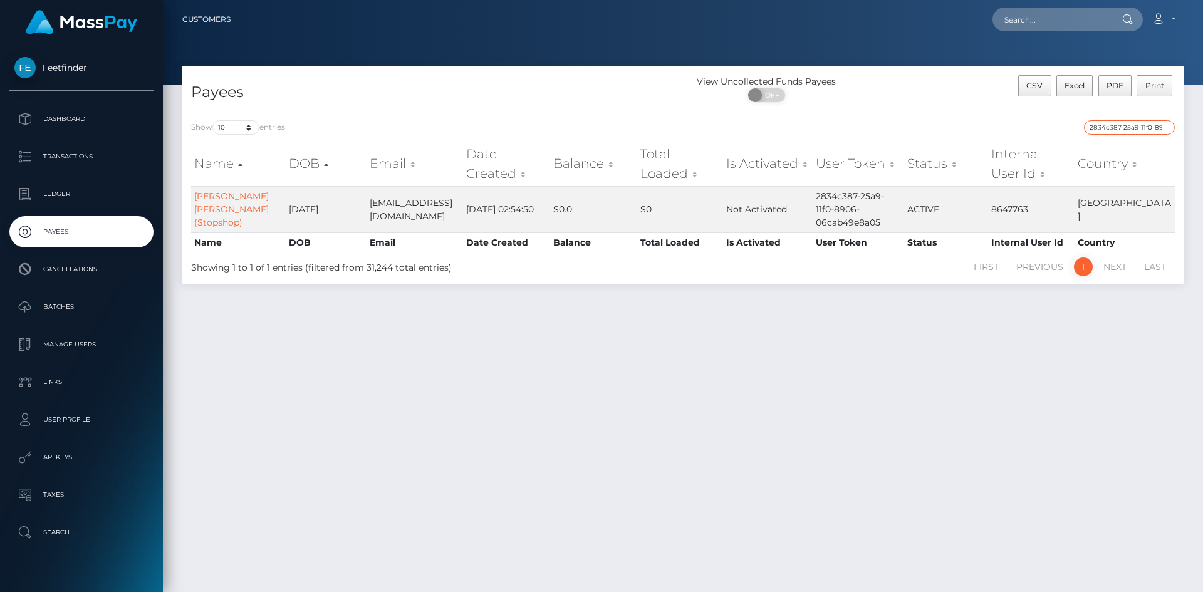
click at [1129, 127] on input "2834c387-25a9-11f0-8906-06cab49e8a05" at bounding box center [1129, 127] width 91 height 14
paste input "577b8aff-2123-11f0-8906-06cab49e8a05"
type input "577b8aff-2123-11f0-8906-06cab49e8a05"
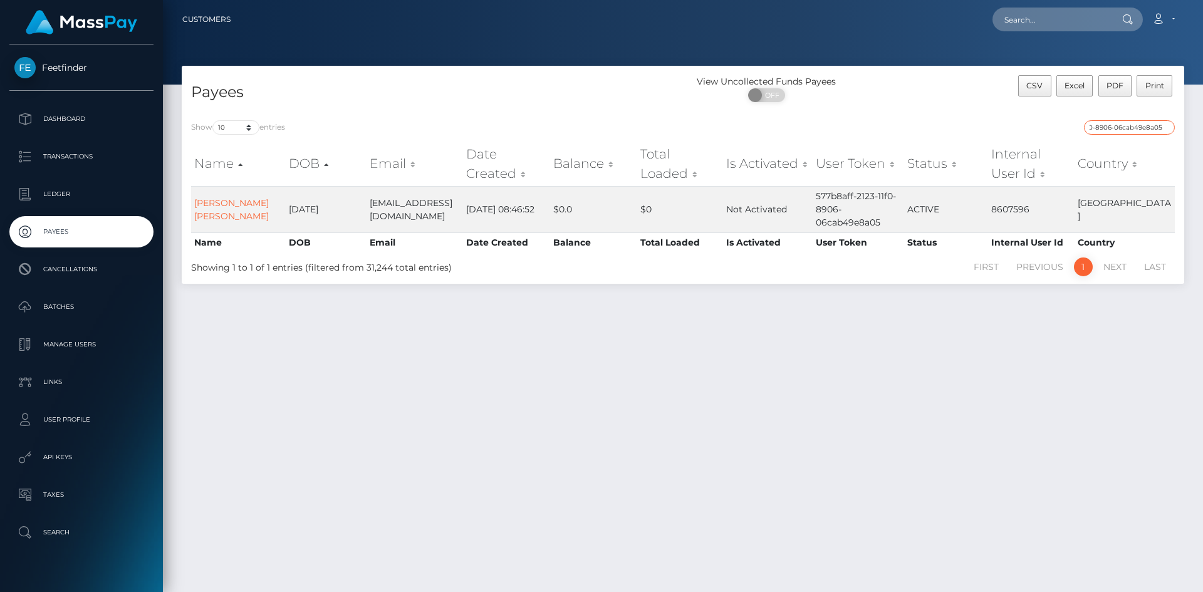
scroll to position [0, 0]
click at [1125, 128] on input "577b8aff-2123-11f0-8906-06cab49e8a05" at bounding box center [1129, 127] width 91 height 14
click at [1125, 126] on input "577b8aff-2123-11f0-8906-06cab49e8a05" at bounding box center [1129, 127] width 91 height 14
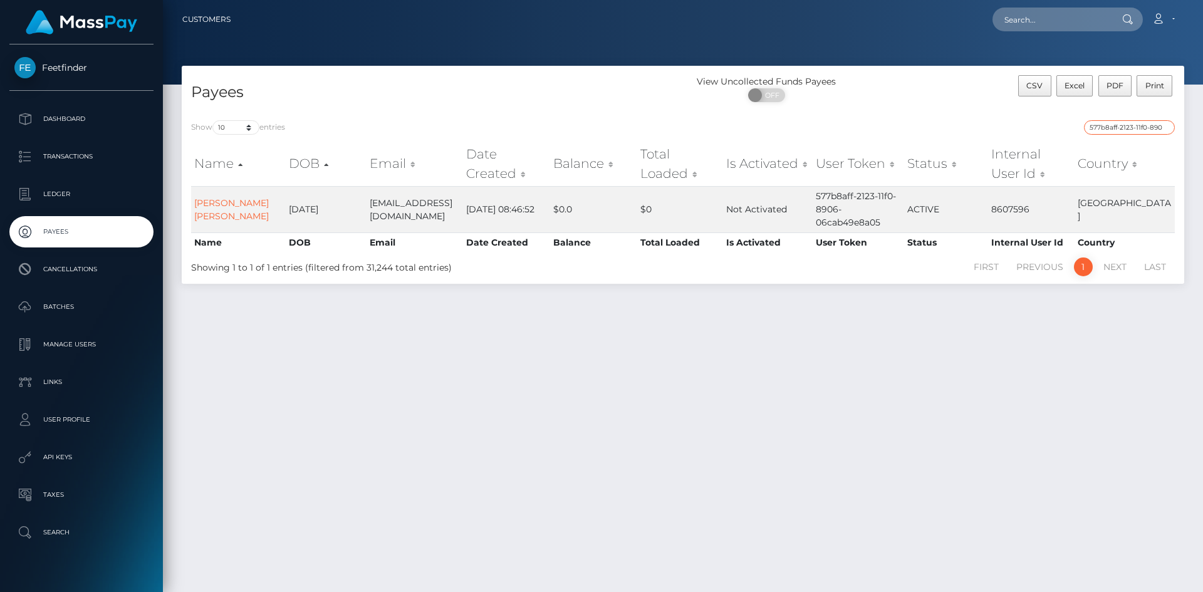
click at [1125, 126] on input "577b8aff-2123-11f0-8906-06cab49e8a05" at bounding box center [1129, 127] width 91 height 14
paste input "d4d4c9f3-83fa-11f0-8023-0266f44cc279"
type input "d4d4c9f3-83fa-11f0-8023-0266f44cc279"
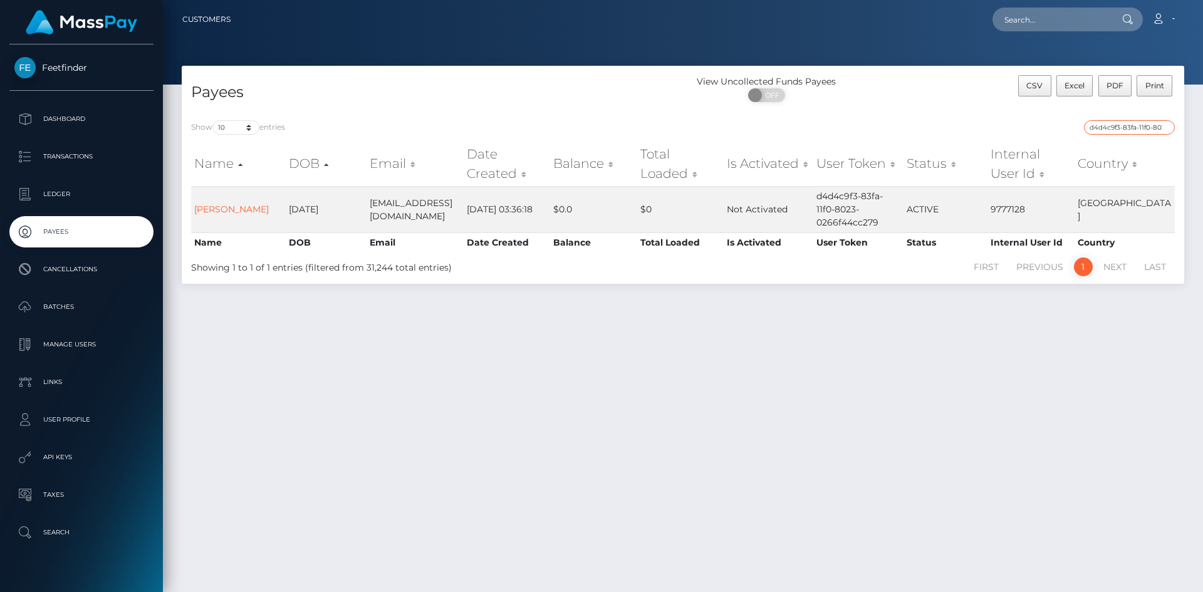
click at [1145, 122] on input "d4d4c9f3-83fa-11f0-8023-0266f44cc279" at bounding box center [1129, 127] width 91 height 14
paste input "b84e6105-8338-11f0-8023-0266f44cc279"
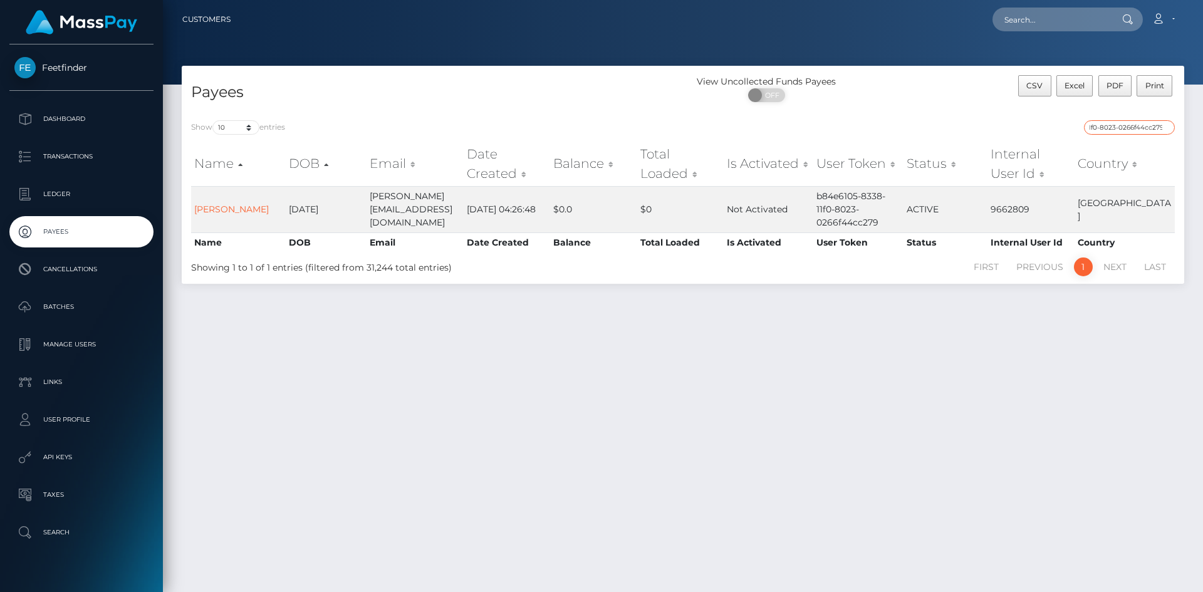
type input "b84e6105-8338-11f0-8023-0266f44cc279"
